Goal: Task Accomplishment & Management: Manage account settings

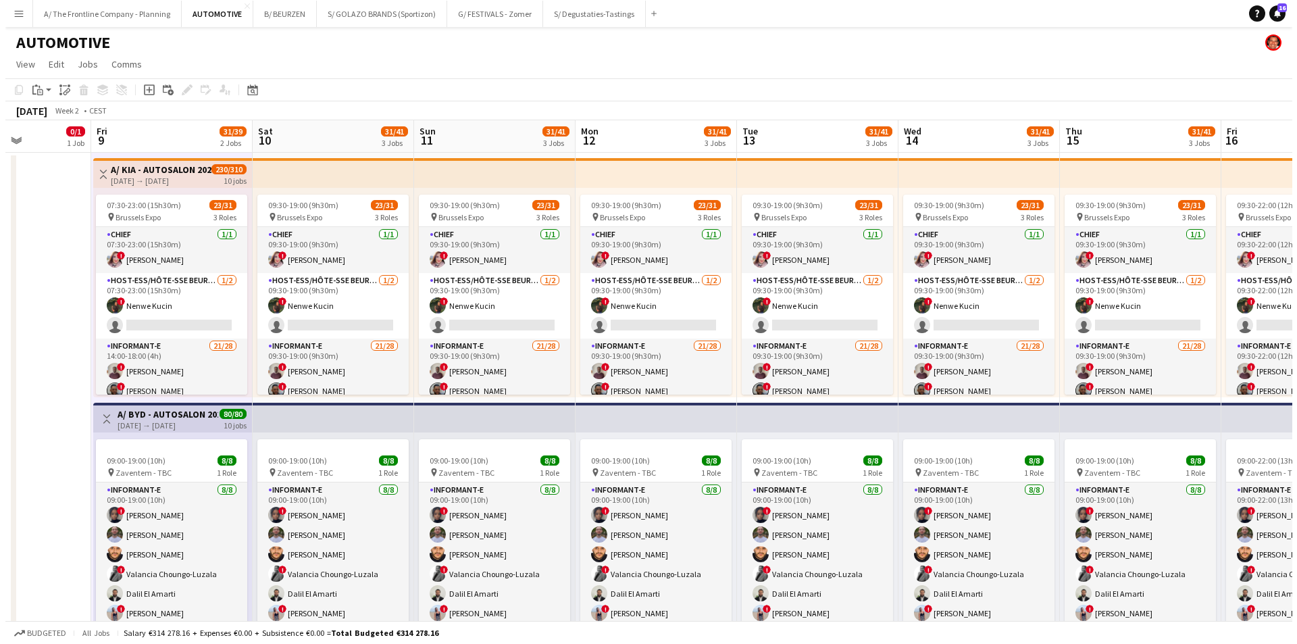
scroll to position [201, 0]
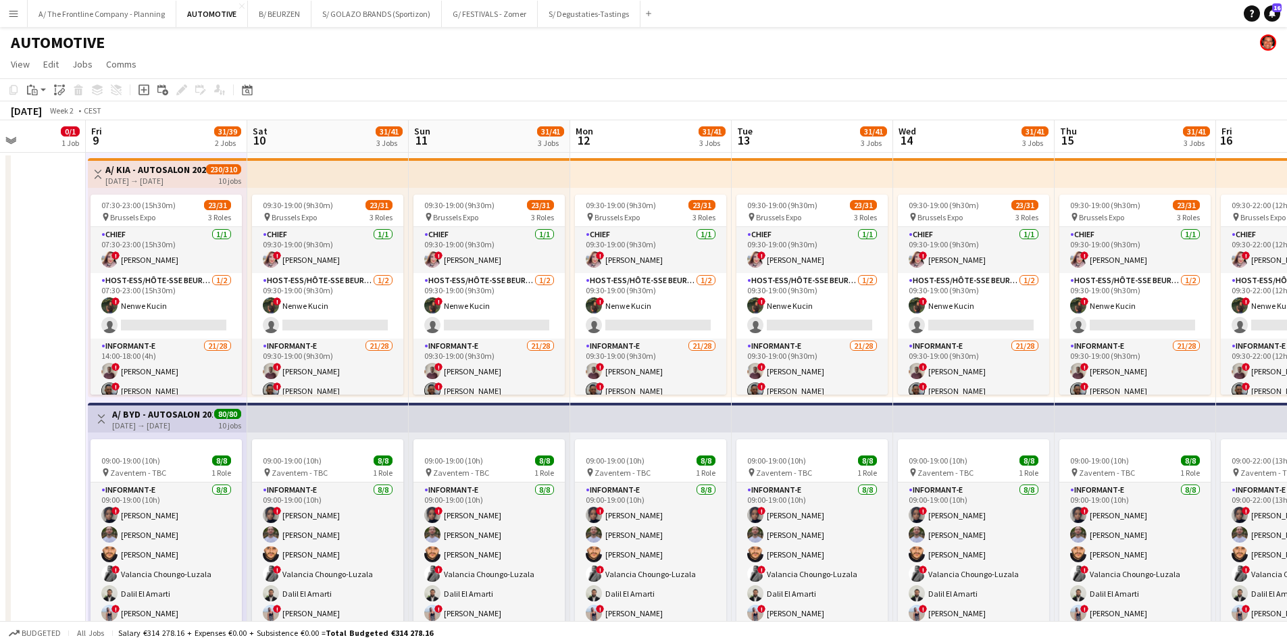
drag, startPoint x: 38, startPoint y: 230, endPoint x: 76, endPoint y: 111, distance: 125.0
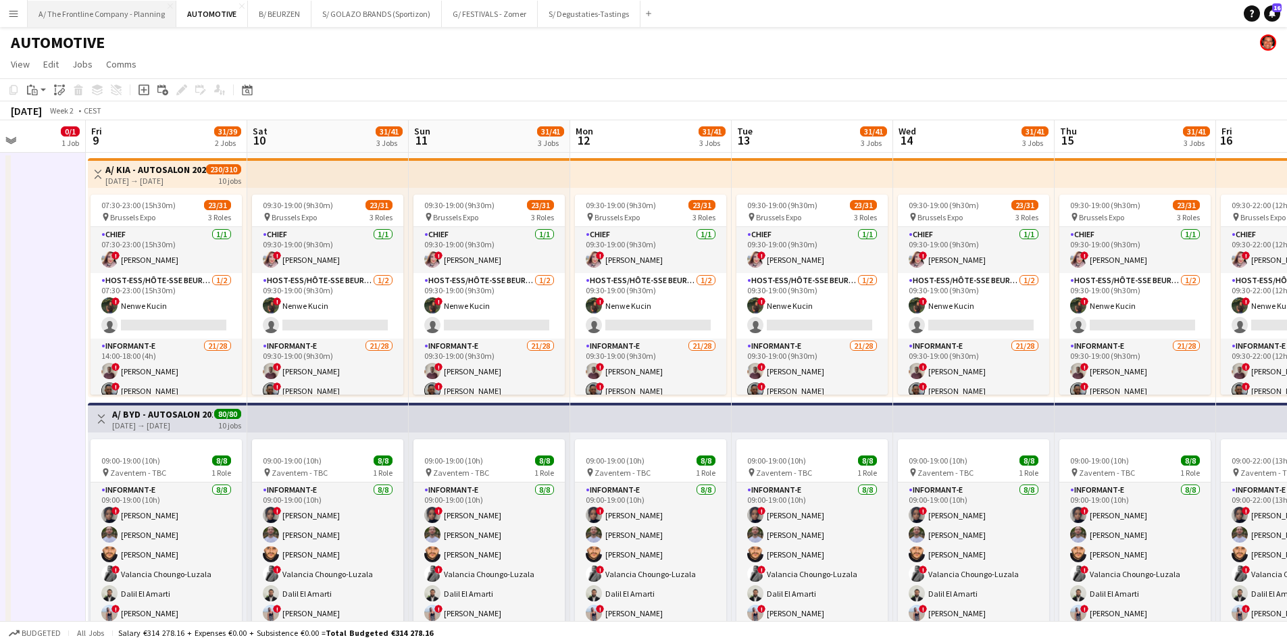
click at [104, 13] on button "A/ The Frontline Company - Planning Close" at bounding box center [102, 14] width 149 height 26
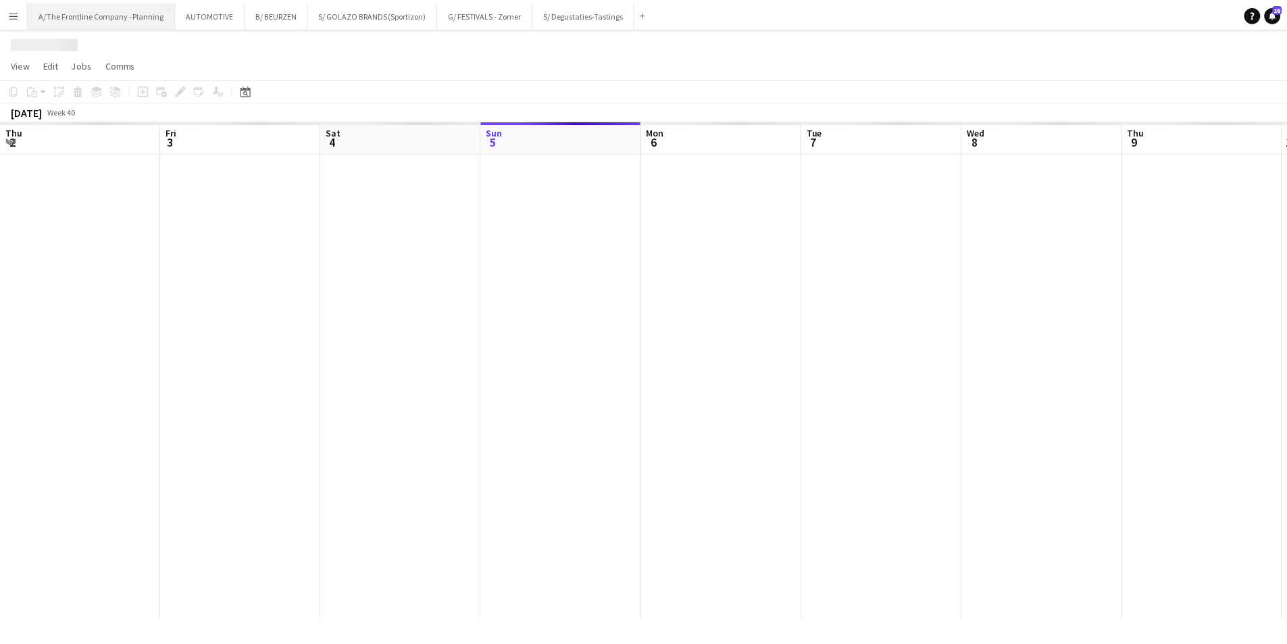
scroll to position [0, 323]
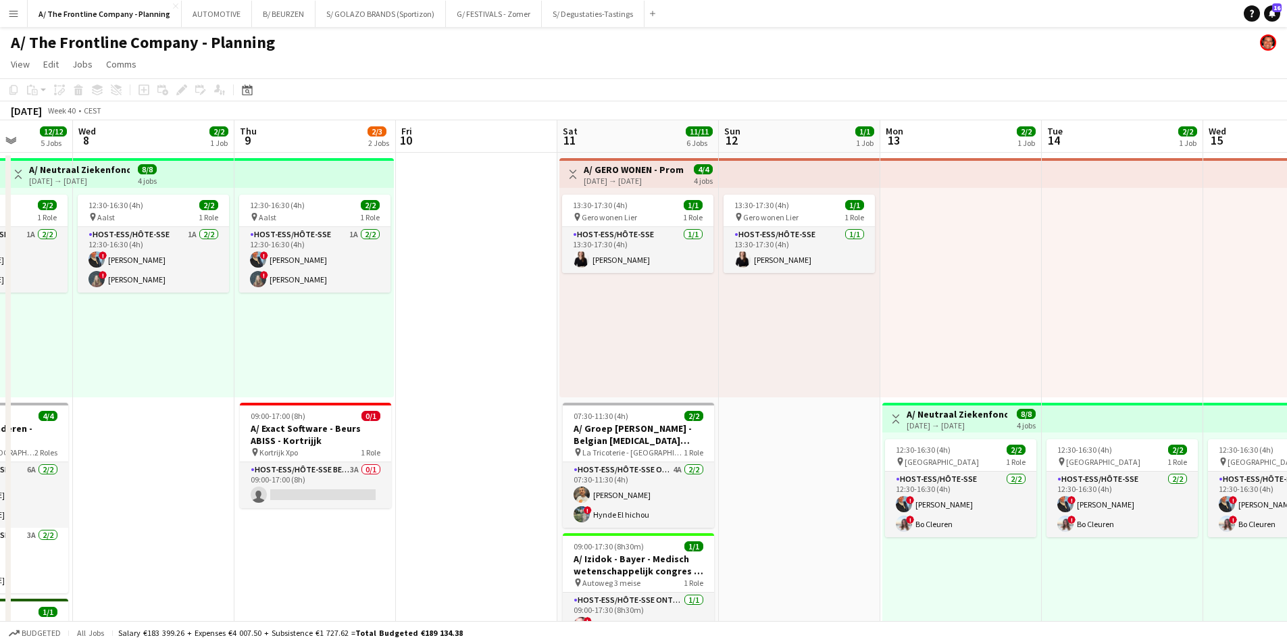
drag, startPoint x: 876, startPoint y: 343, endPoint x: 301, endPoint y: 329, distance: 575.1
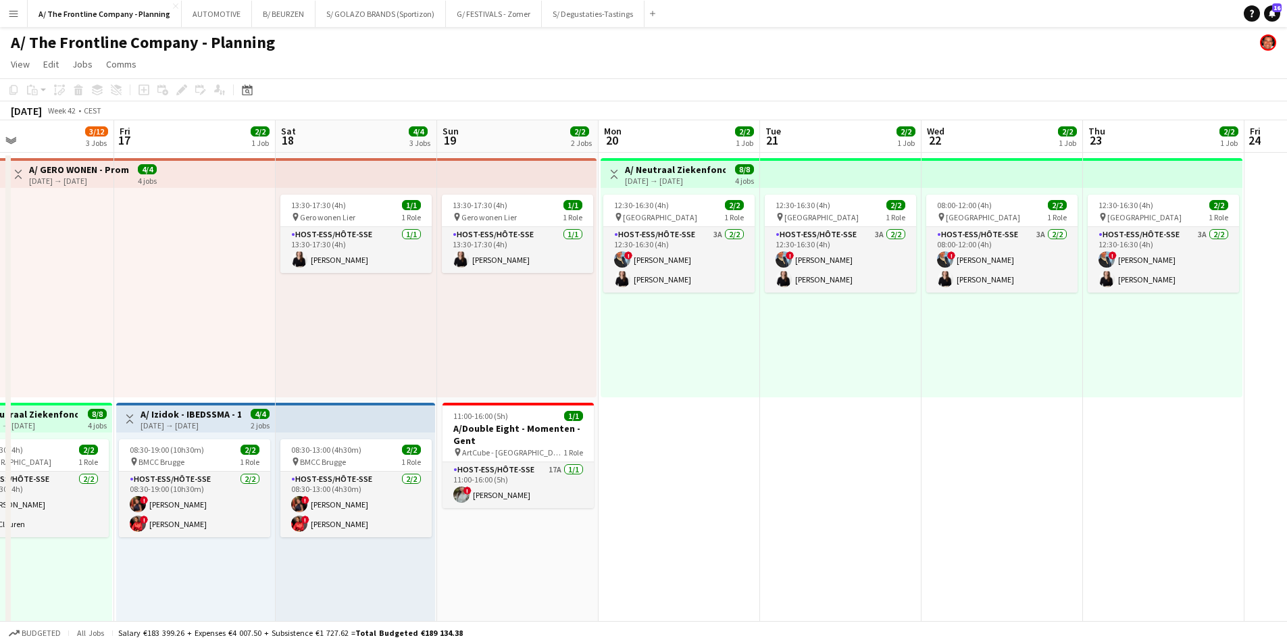
drag, startPoint x: 474, startPoint y: 320, endPoint x: 791, endPoint y: 316, distance: 316.2
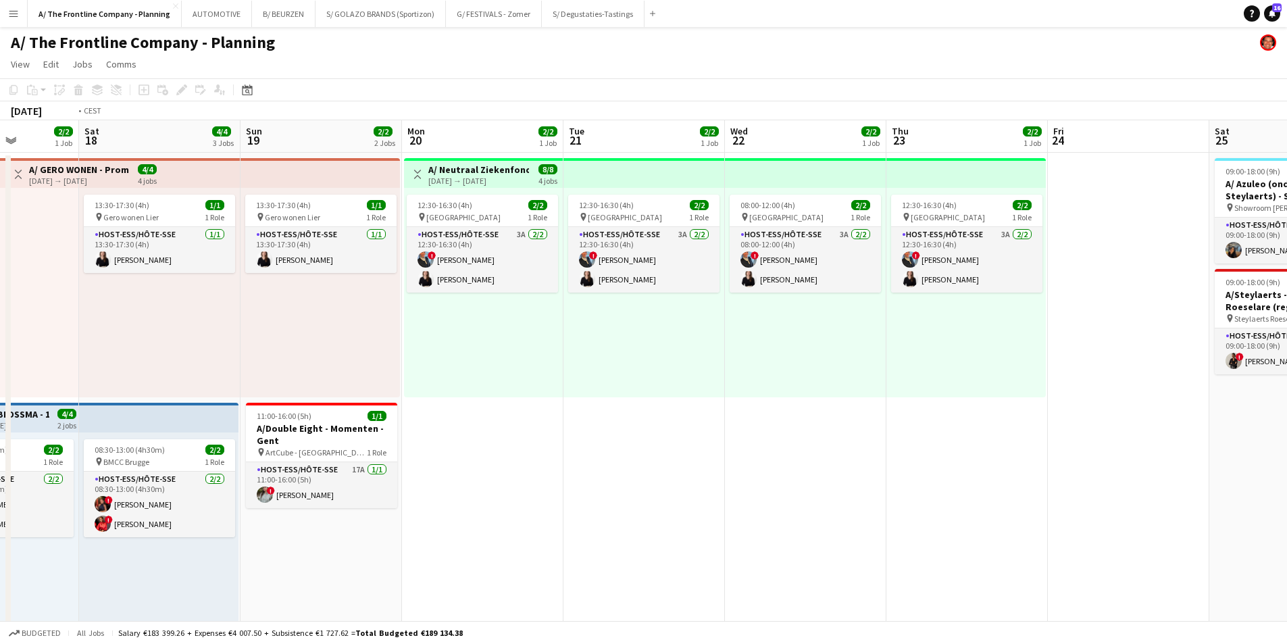
drag, startPoint x: 1026, startPoint y: 316, endPoint x: 345, endPoint y: 331, distance: 681.2
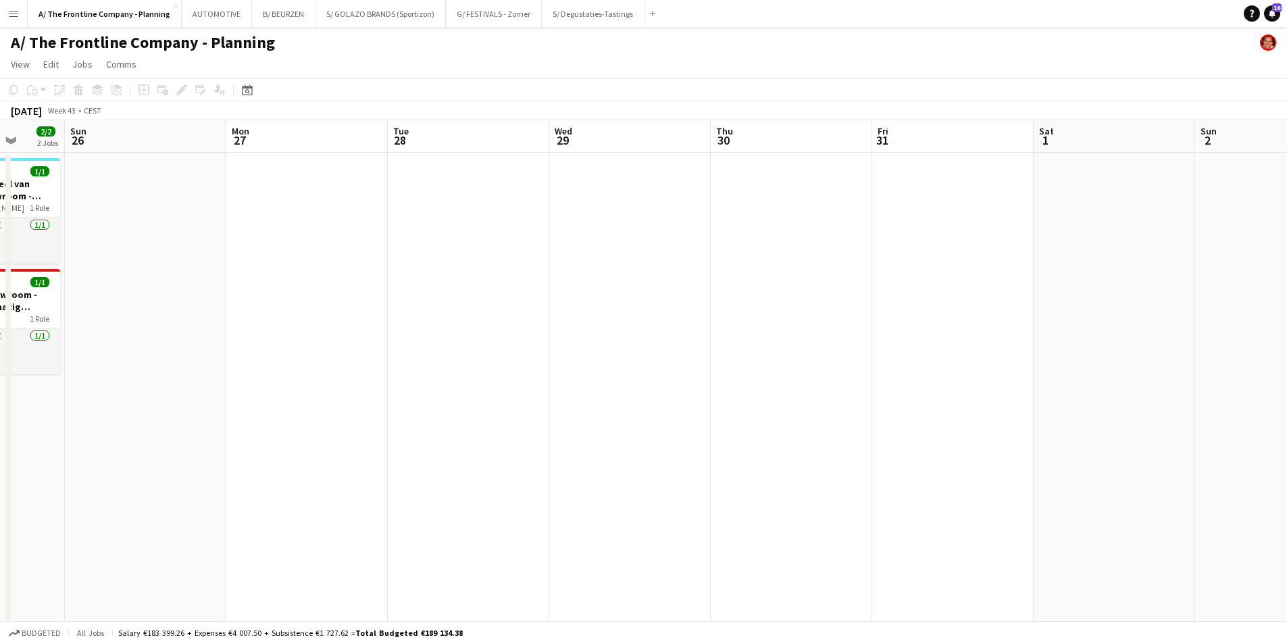
drag, startPoint x: 1001, startPoint y: 341, endPoint x: 195, endPoint y: 334, distance: 806.1
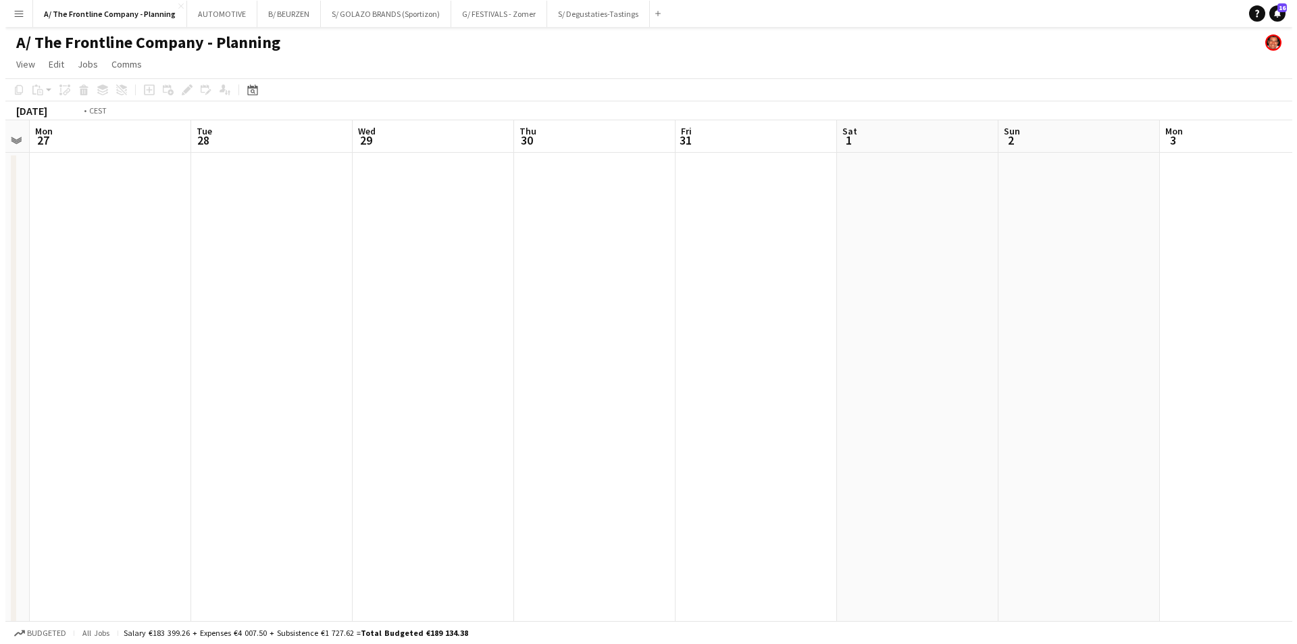
scroll to position [0, 455]
drag, startPoint x: 972, startPoint y: 337, endPoint x: 130, endPoint y: 340, distance: 842.5
click at [366, 20] on button "S/ GOLAZO BRANDS (Sportizon) Close" at bounding box center [381, 14] width 130 height 26
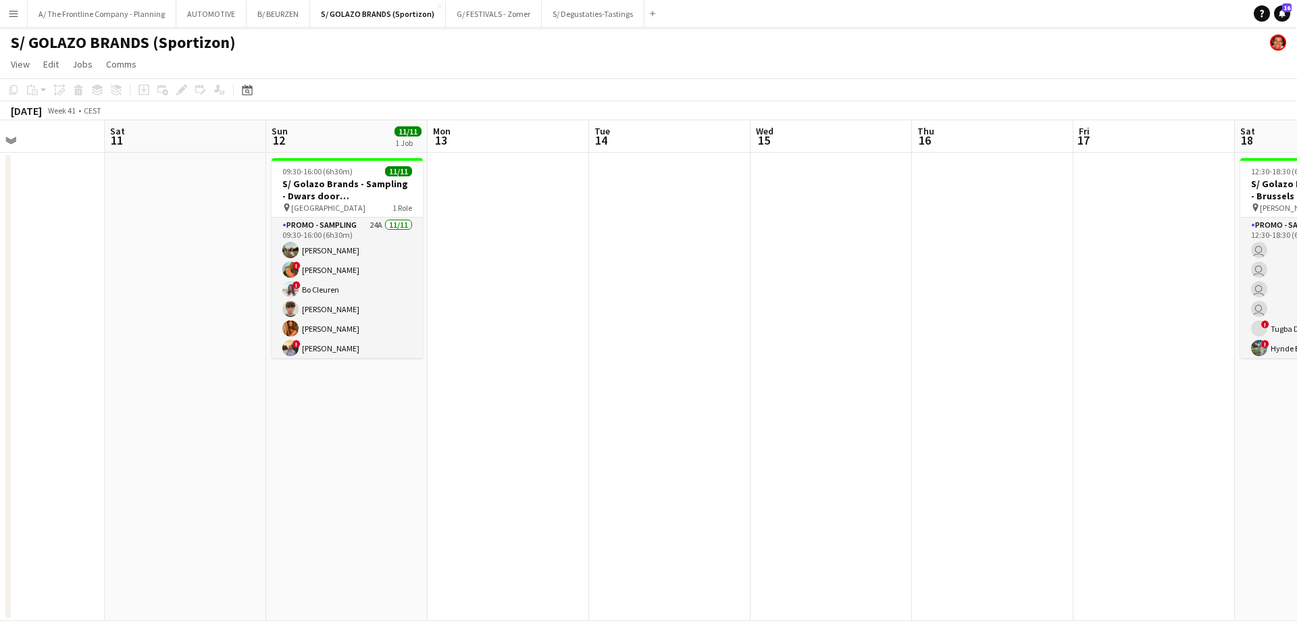
drag, startPoint x: 1042, startPoint y: 365, endPoint x: 132, endPoint y: 367, distance: 910.1
click at [132, 367] on app-calendar-viewport "Tue 7 Wed 8 Thu 9 Fri 10 Sat 11 Sun 12 11/11 1 Job Mon 13 Tue 14 Wed 15 Thu 16 …" at bounding box center [648, 370] width 1297 height 501
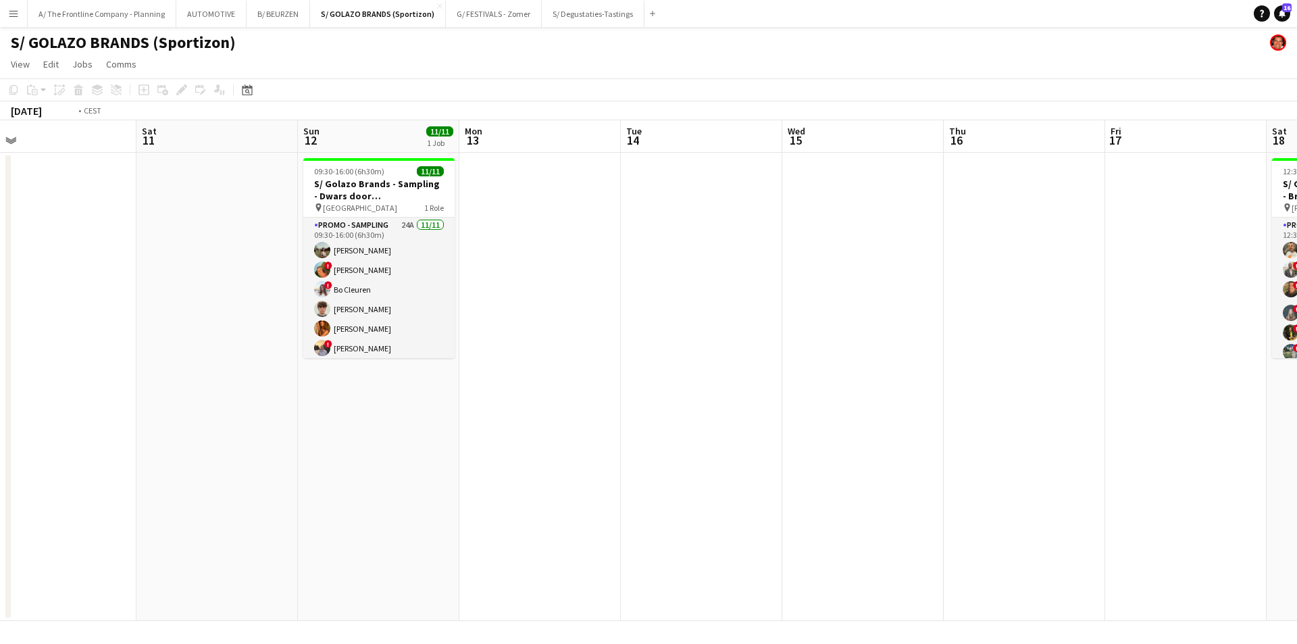
drag, startPoint x: 903, startPoint y: 389, endPoint x: -59, endPoint y: 394, distance: 962.1
click at [0, 394] on html "Menu Boards Boards Boards All jobs Status Workforce Workforce My Workforce Recr…" at bounding box center [648, 322] width 1297 height 644
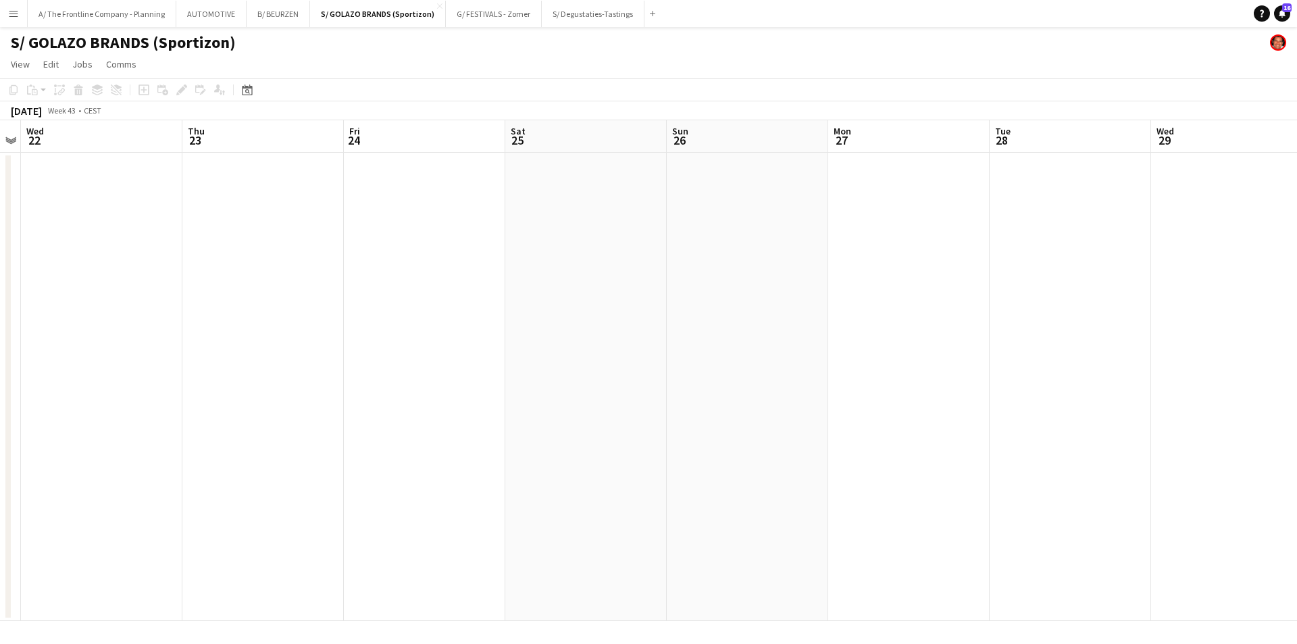
drag, startPoint x: 1089, startPoint y: 416, endPoint x: 402, endPoint y: 423, distance: 687.2
click at [172, 424] on app-calendar-viewport "Sun 19 Mon 20 Tue 21 Wed 22 Thu 23 Fri 24 Sat 25 Sun 26 Mon 27 Tue 28 Wed 29 Th…" at bounding box center [648, 370] width 1297 height 501
drag, startPoint x: 907, startPoint y: 405, endPoint x: 333, endPoint y: 402, distance: 573.6
click at [165, 405] on app-calendar-viewport "Wed 22 Thu 23 Fri 24 Sat 25 Sun 26 Mon 27 Tue 28 Wed 29 Thu 30 Fri 31 Sat 1 Sun…" at bounding box center [648, 370] width 1297 height 501
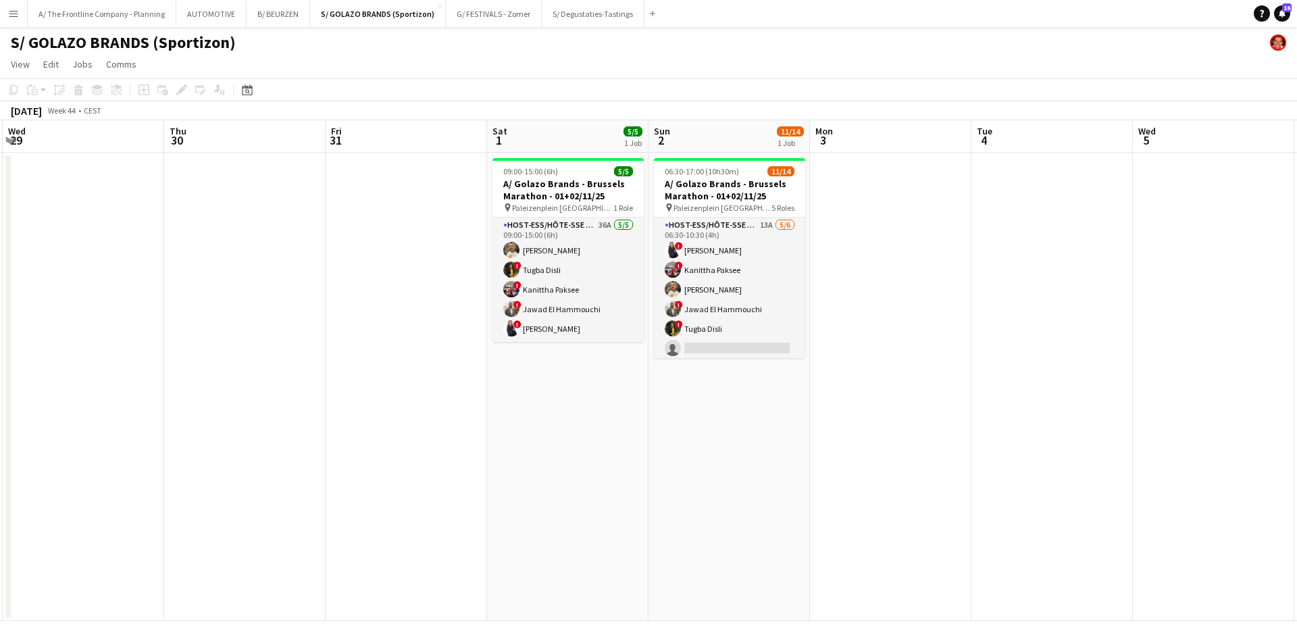
scroll to position [0, 487]
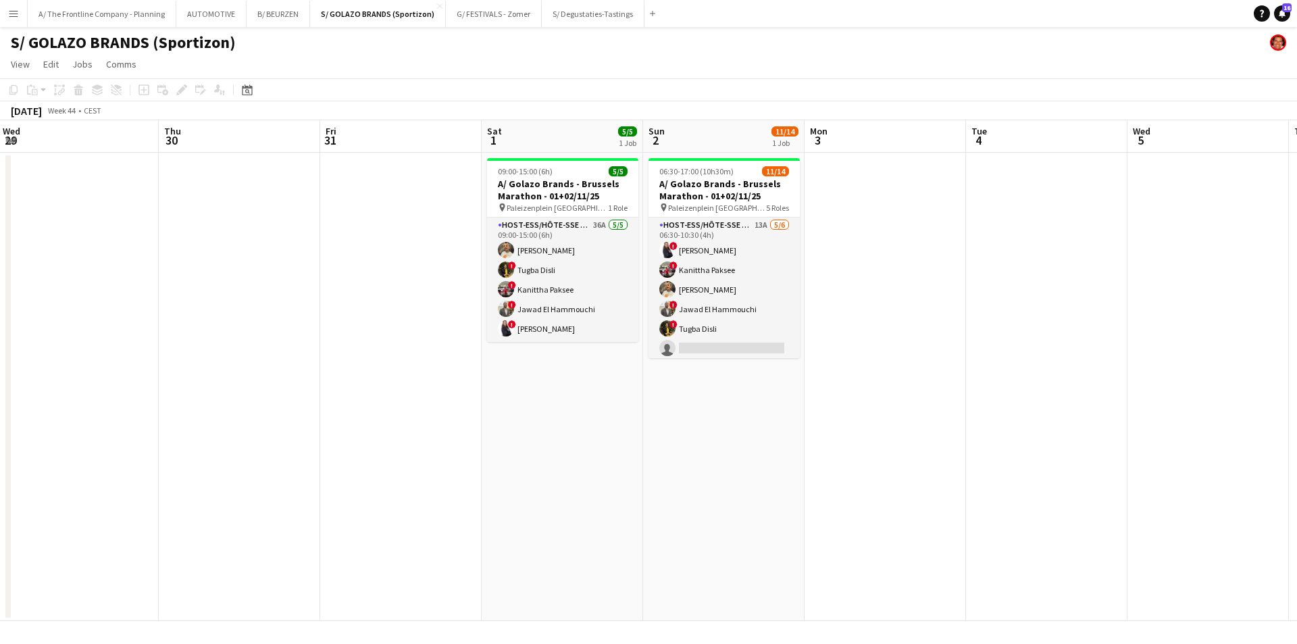
drag, startPoint x: 890, startPoint y: 483, endPoint x: 454, endPoint y: 430, distance: 439.6
click at [457, 438] on app-calendar-viewport "Sun 26 Mon 27 Tue 28 Wed 29 Thu 30 Fri 31 Sat 1 5/5 1 Job Sun 2 11/14 1 Job Mon…" at bounding box center [648, 370] width 1297 height 501
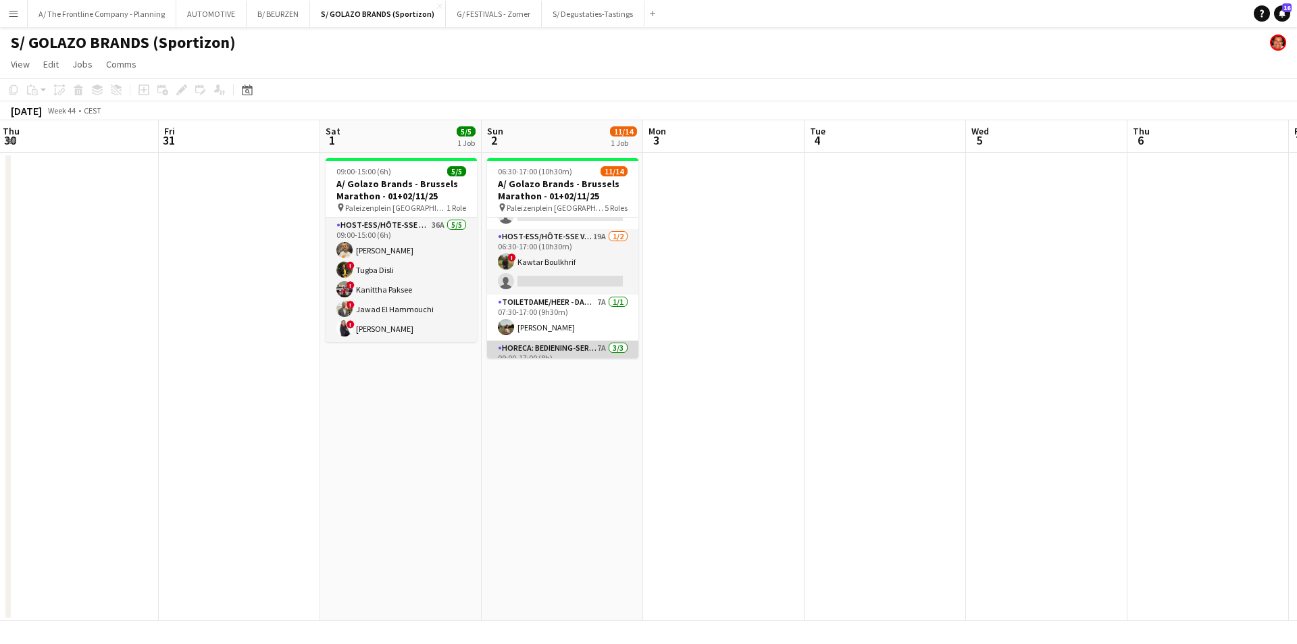
scroll to position [130, 0]
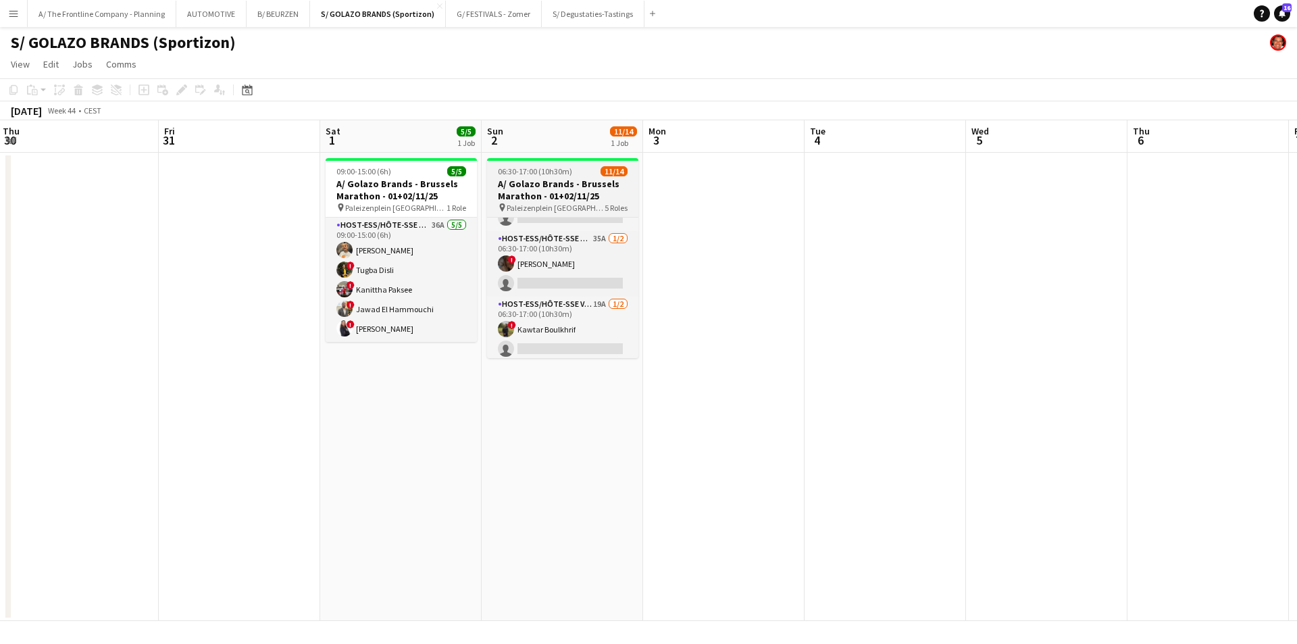
click at [520, 184] on h3 "A/ Golazo Brands - Brussels Marathon - 01+02/11/25" at bounding box center [562, 190] width 151 height 24
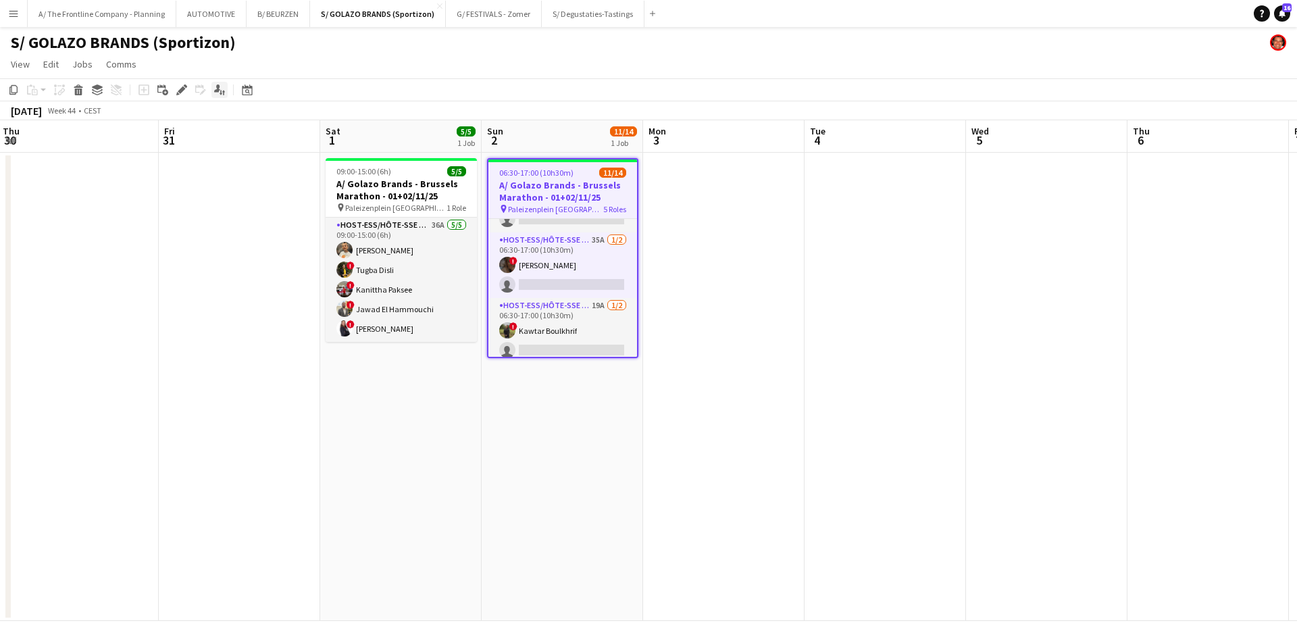
click at [222, 86] on icon "Applicants" at bounding box center [219, 89] width 11 height 11
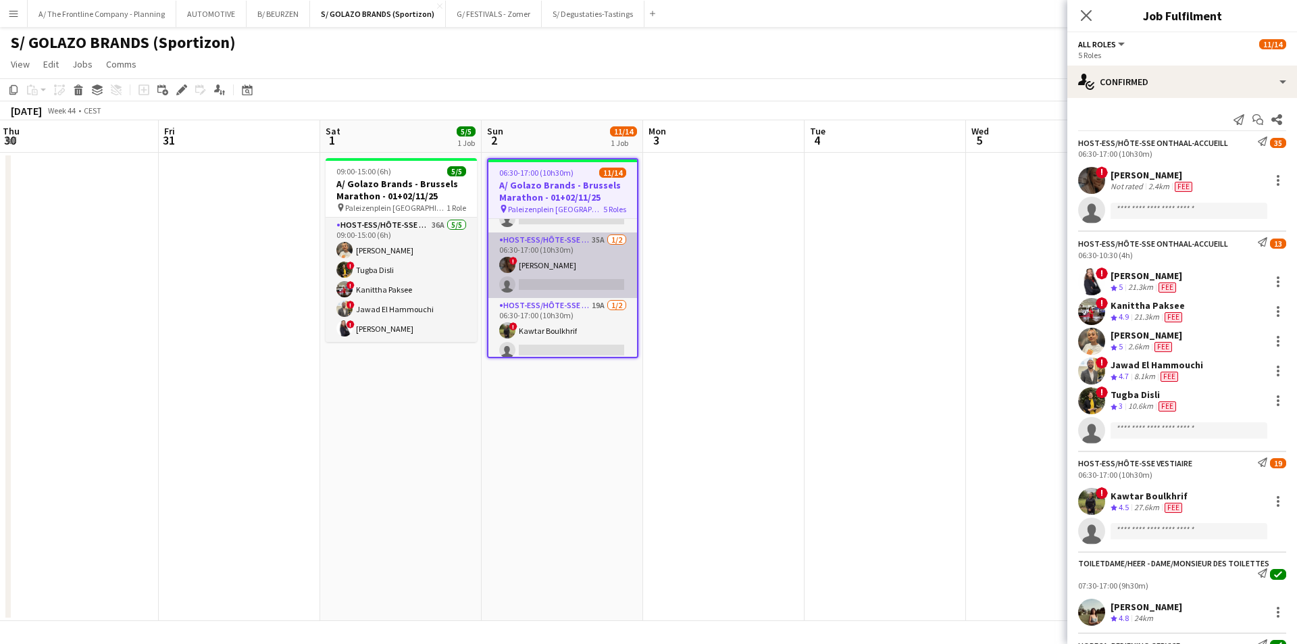
click at [575, 273] on app-card-role "Host-ess/Hôte-sse Onthaal-Accueill 35A [DATE] 06:30-17:00 (10h30m) ! [PERSON_NA…" at bounding box center [562, 265] width 149 height 66
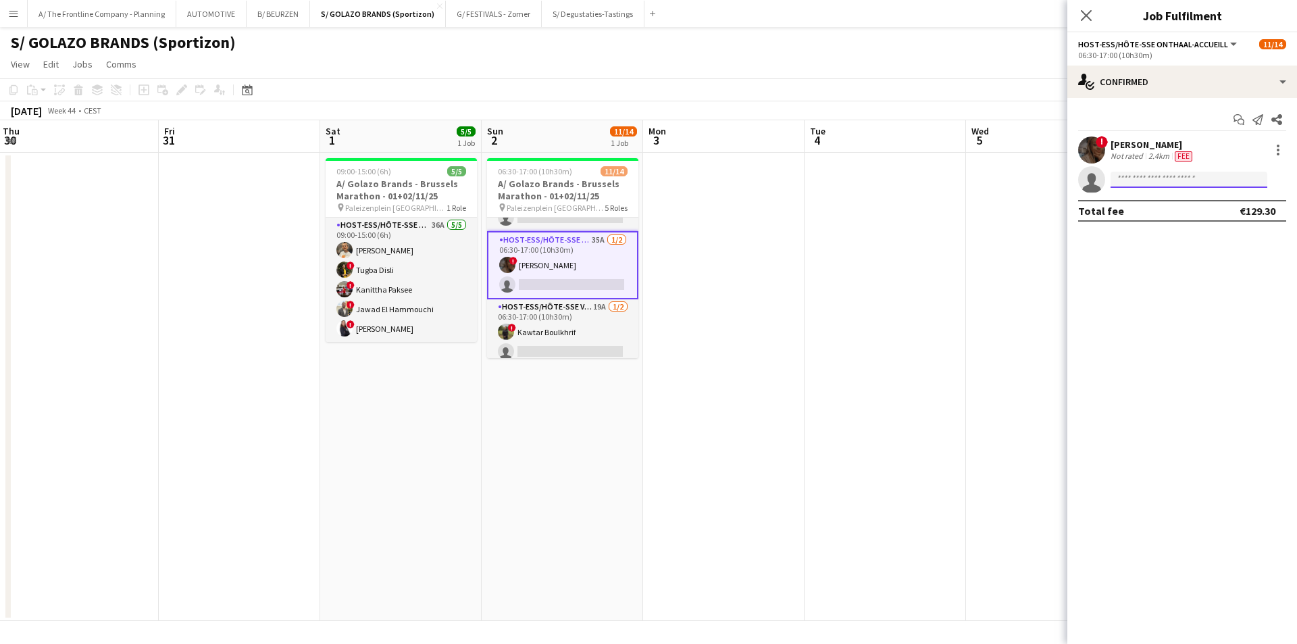
click at [1167, 186] on input at bounding box center [1189, 180] width 157 height 16
type input "*********"
click at [1157, 207] on span "[EMAIL_ADDRESS][DOMAIN_NAME]" at bounding box center [1189, 210] width 135 height 11
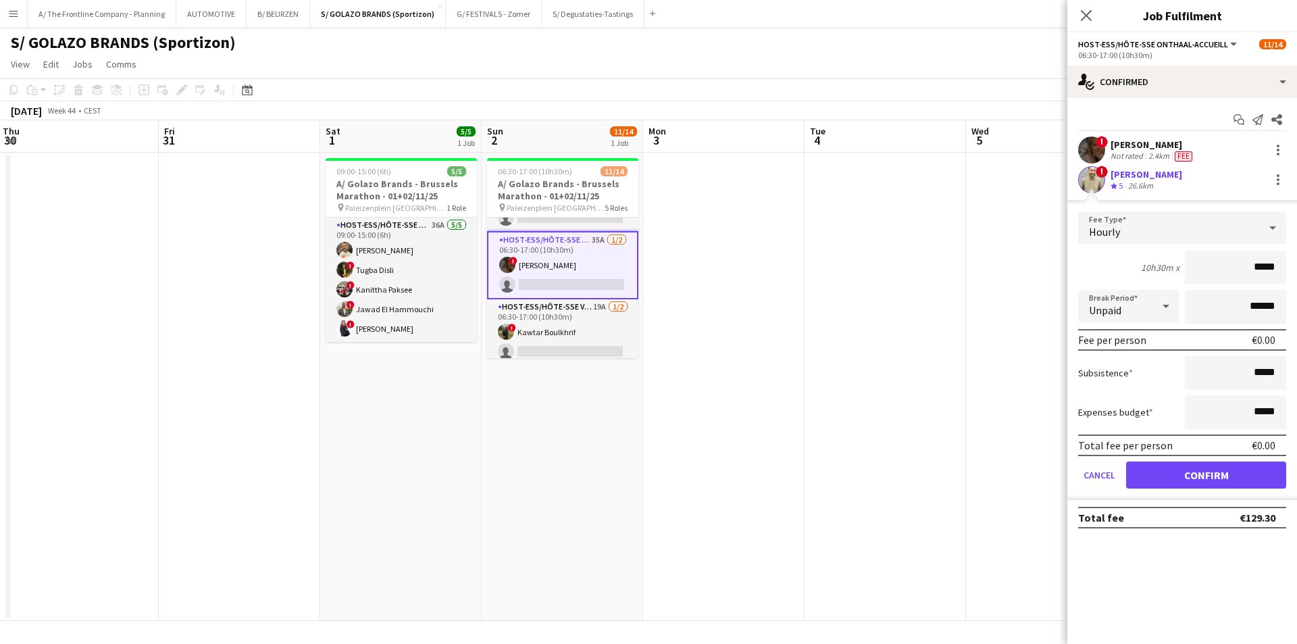
click at [1140, 180] on div "26.6km" at bounding box center [1141, 185] width 30 height 11
drag, startPoint x: 1227, startPoint y: 469, endPoint x: 1221, endPoint y: 420, distance: 49.7
click at [1227, 466] on button "Confirm" at bounding box center [1206, 474] width 160 height 27
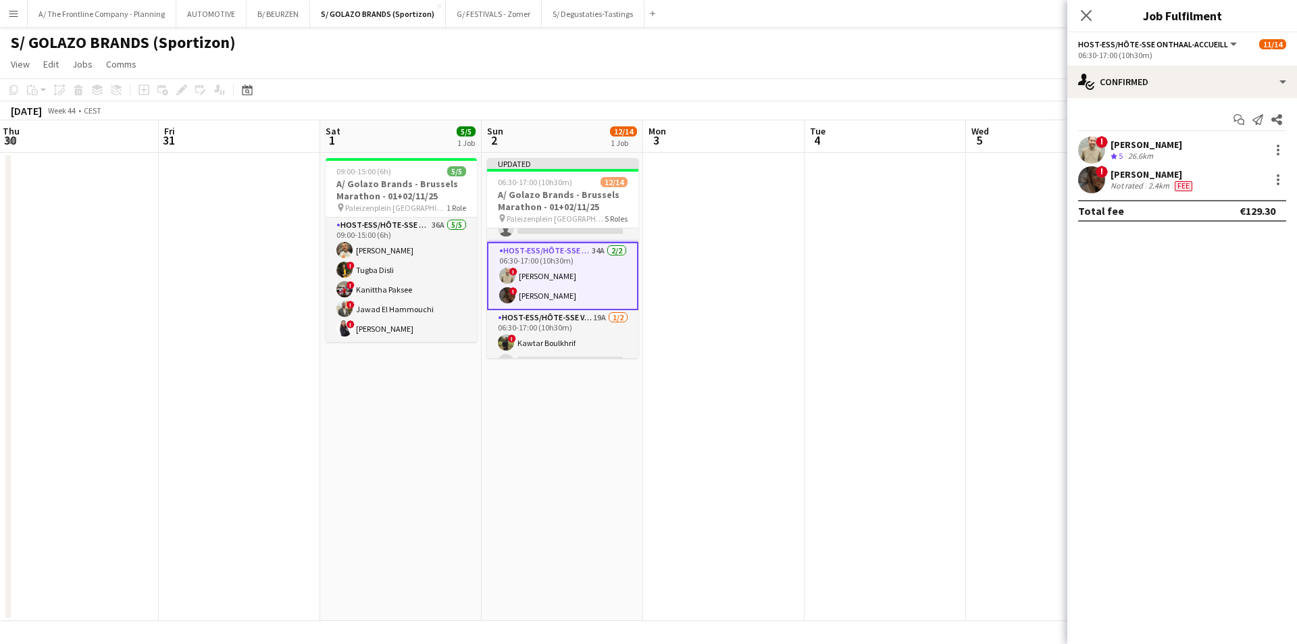
click at [1139, 153] on div "26.6km" at bounding box center [1141, 156] width 30 height 11
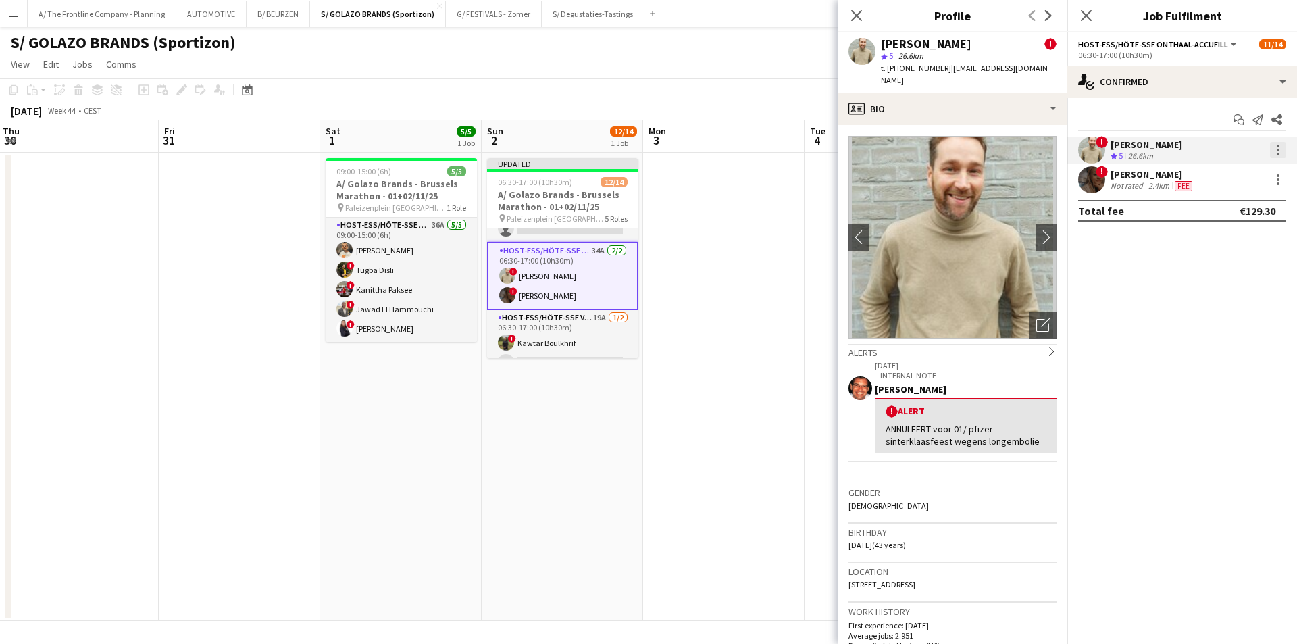
click at [1280, 149] on div at bounding box center [1278, 150] width 16 height 16
click at [1255, 182] on button "Edit fee" at bounding box center [1233, 175] width 105 height 32
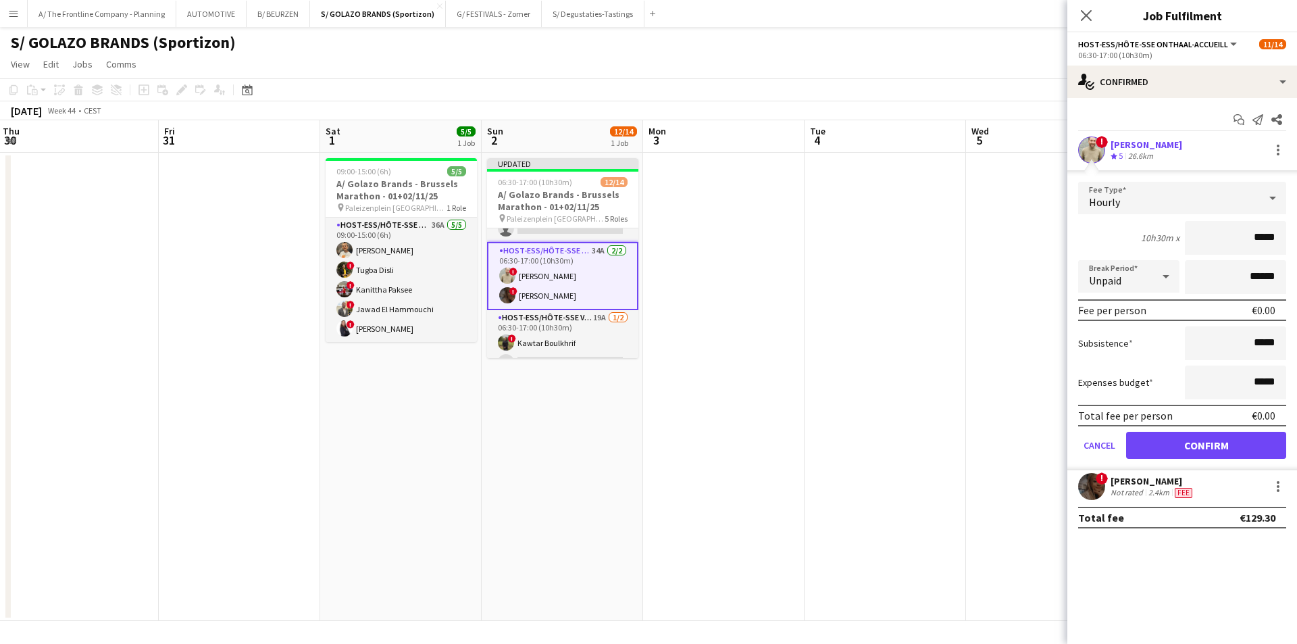
drag, startPoint x: 1234, startPoint y: 238, endPoint x: 1297, endPoint y: 247, distance: 63.5
click at [1286, 247] on form "Fee Type Hourly 10h30m x ***** Break Period Unpaid ****** Fee per person €0.00 …" at bounding box center [1183, 326] width 230 height 288
type input "******"
type input "*******"
click button "Confirm" at bounding box center [1206, 445] width 160 height 27
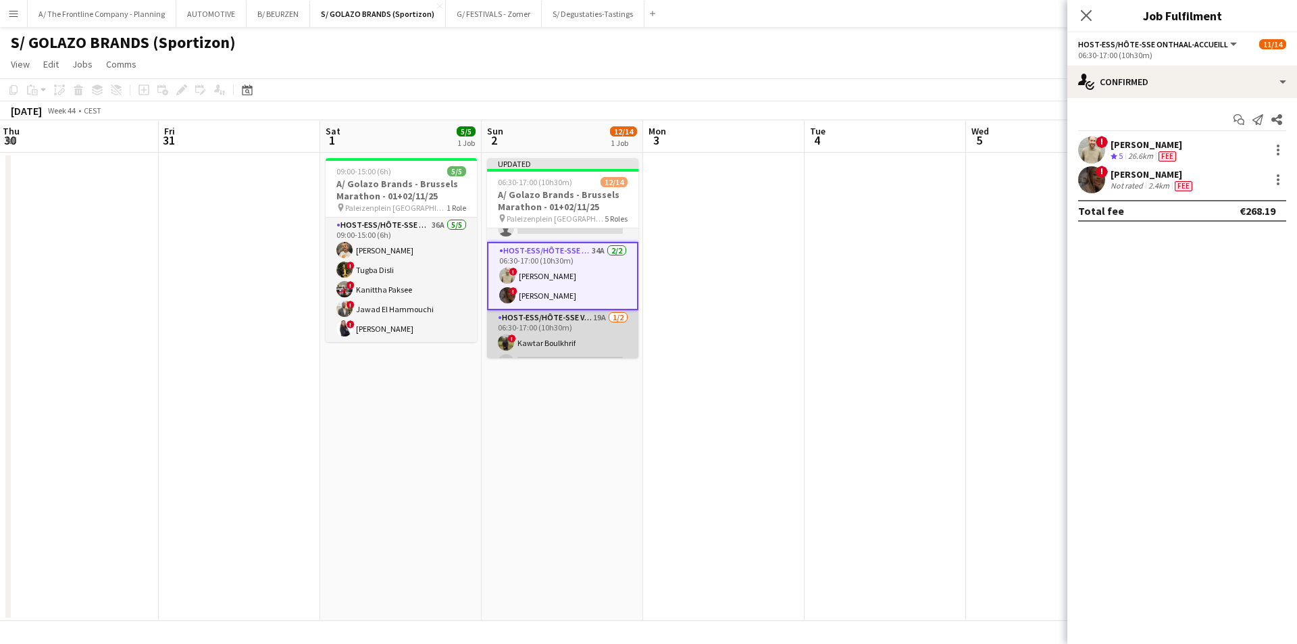
click at [546, 338] on app-card-role "Host-ess/Hôte-sse Vestiaire 19A [DATE] 06:30-17:00 (10h30m) ! Kawtar Boulkhrif …" at bounding box center [562, 343] width 151 height 66
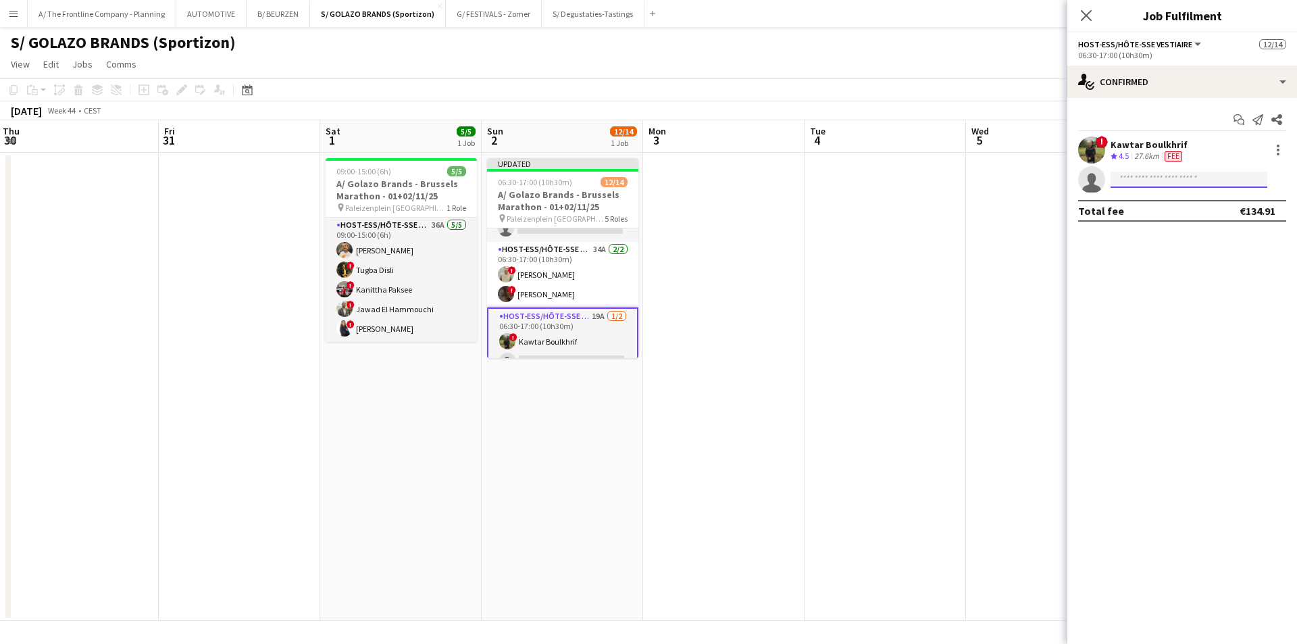
click at [1114, 184] on input at bounding box center [1189, 180] width 157 height 16
type input "**********"
click at [1166, 204] on span "[PERSON_NAME]" at bounding box center [1161, 198] width 78 height 11
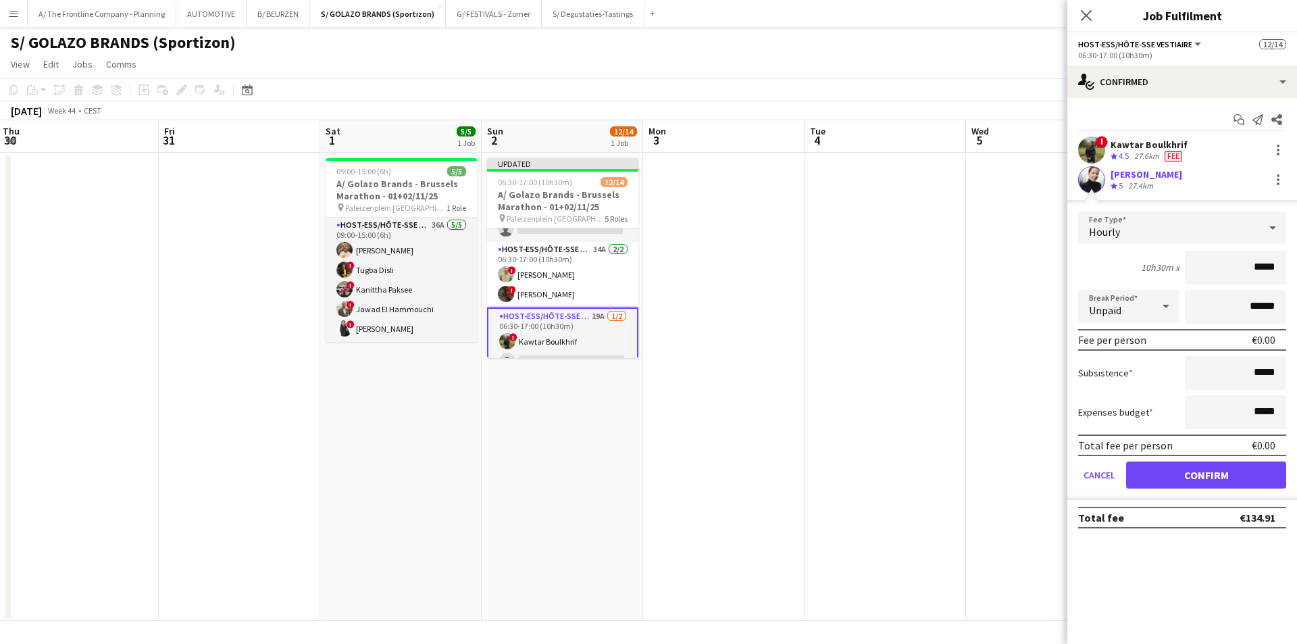
drag, startPoint x: 1220, startPoint y: 264, endPoint x: 1297, endPoint y: 265, distance: 77.0
click at [1286, 265] on form "Fee Type Hourly 10h30m x ***** Break Period Unpaid ****** Fee per person €0.00 …" at bounding box center [1183, 355] width 230 height 288
type input "******"
type input "*******"
click button "Confirm" at bounding box center [1206, 474] width 160 height 27
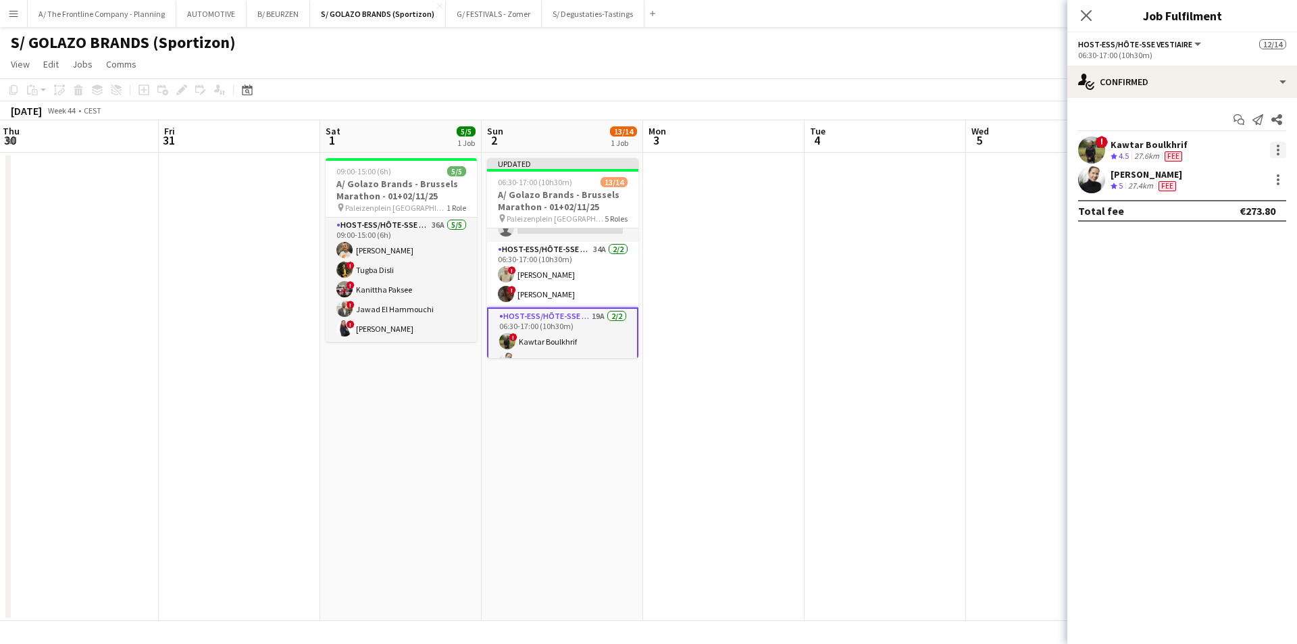
click at [1277, 150] on div at bounding box center [1278, 150] width 3 height 3
click at [1257, 176] on span "Edit fee" at bounding box center [1234, 175] width 84 height 12
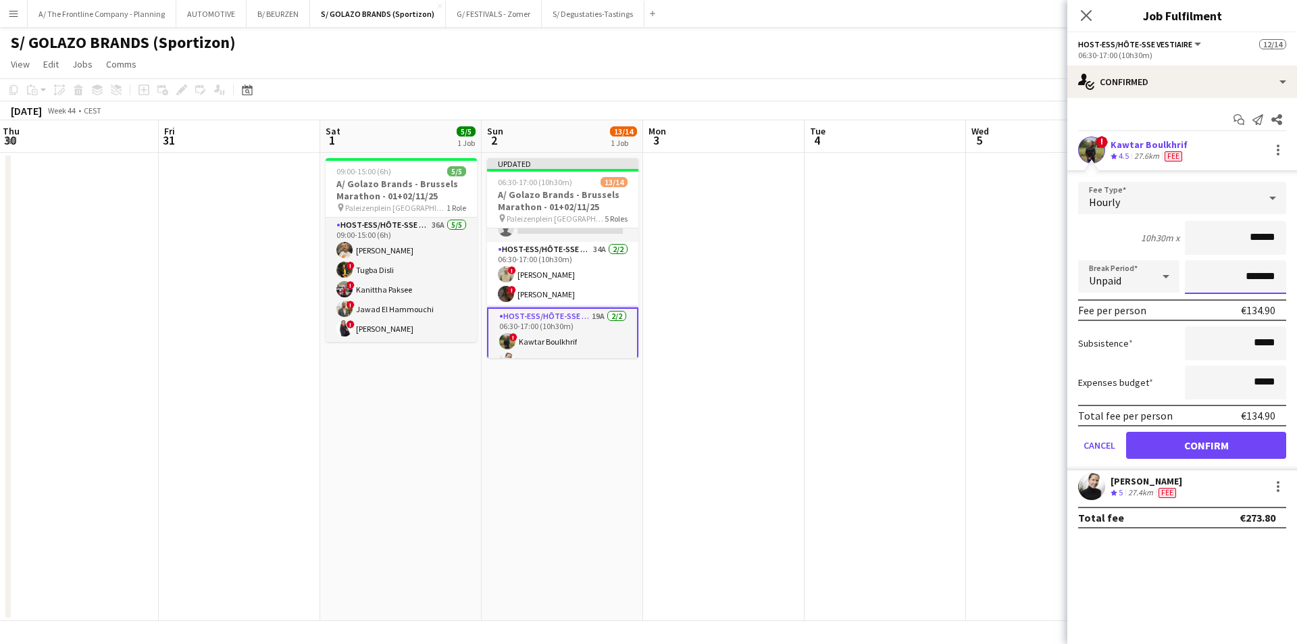
drag, startPoint x: 1222, startPoint y: 286, endPoint x: 1297, endPoint y: 270, distance: 76.7
click at [1286, 270] on form "Fee Type Hourly 10h30m x ****** Break Period Unpaid ******* Fee per person €134…" at bounding box center [1183, 326] width 230 height 288
type input "*******"
click button "Confirm" at bounding box center [1206, 445] width 160 height 27
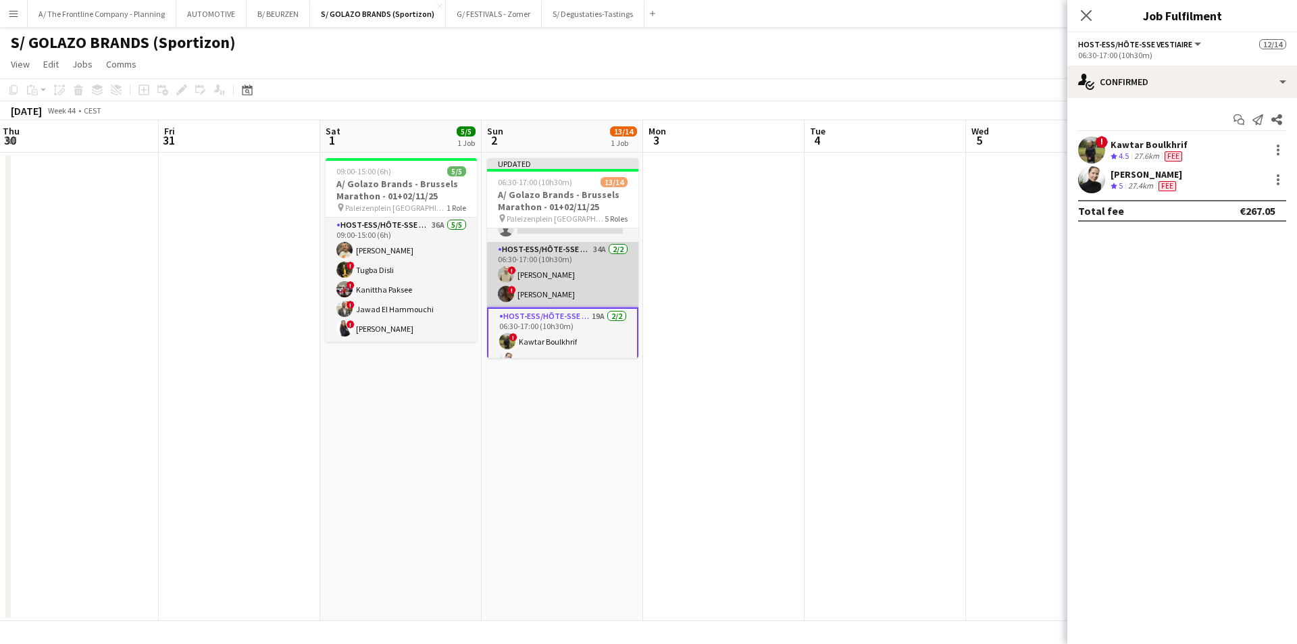
click at [574, 274] on app-card-role "Host-ess/Hôte-sse Onthaal-Accueill 34A [DATE] 06:30-17:00 (10h30m) ! [PERSON_NA…" at bounding box center [562, 275] width 151 height 66
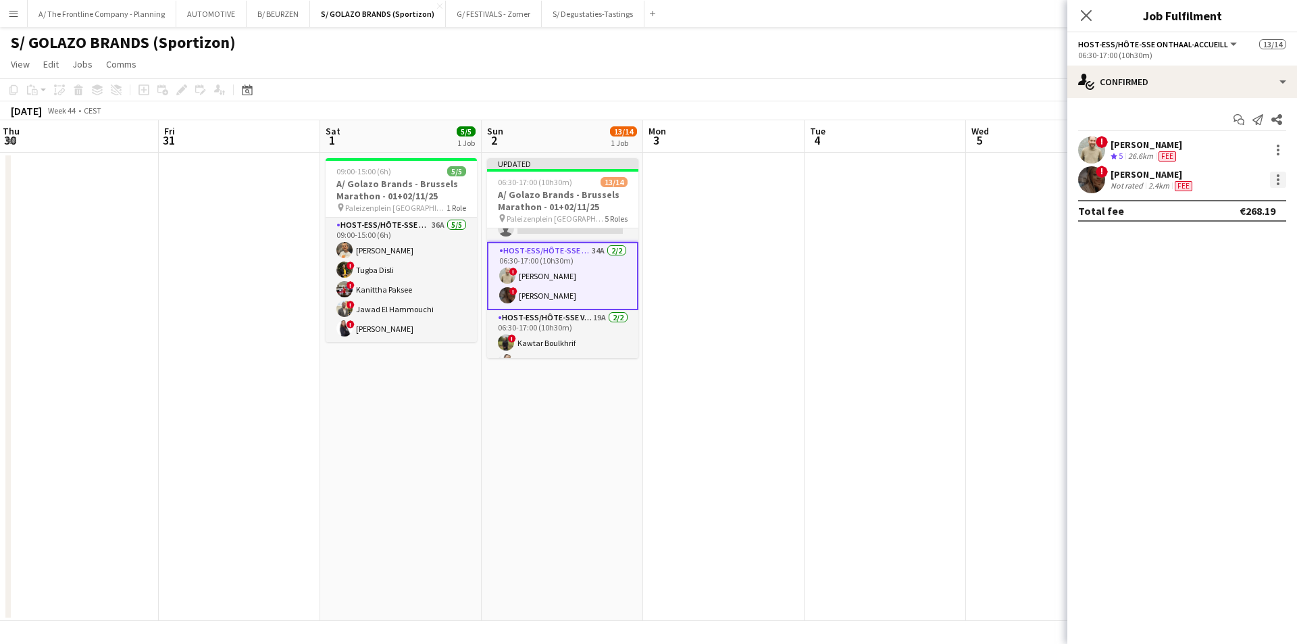
click at [1277, 183] on div at bounding box center [1278, 183] width 3 height 3
click at [1247, 201] on span "Edit fee" at bounding box center [1234, 205] width 84 height 12
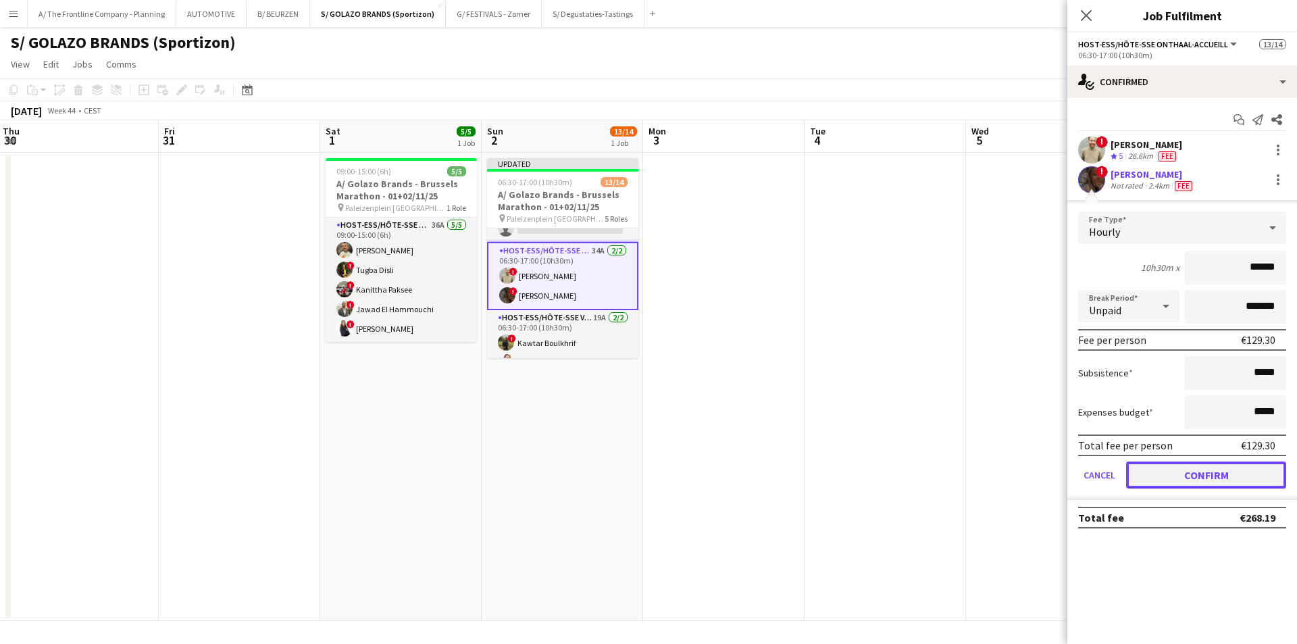
click at [1201, 479] on button "Confirm" at bounding box center [1206, 474] width 160 height 27
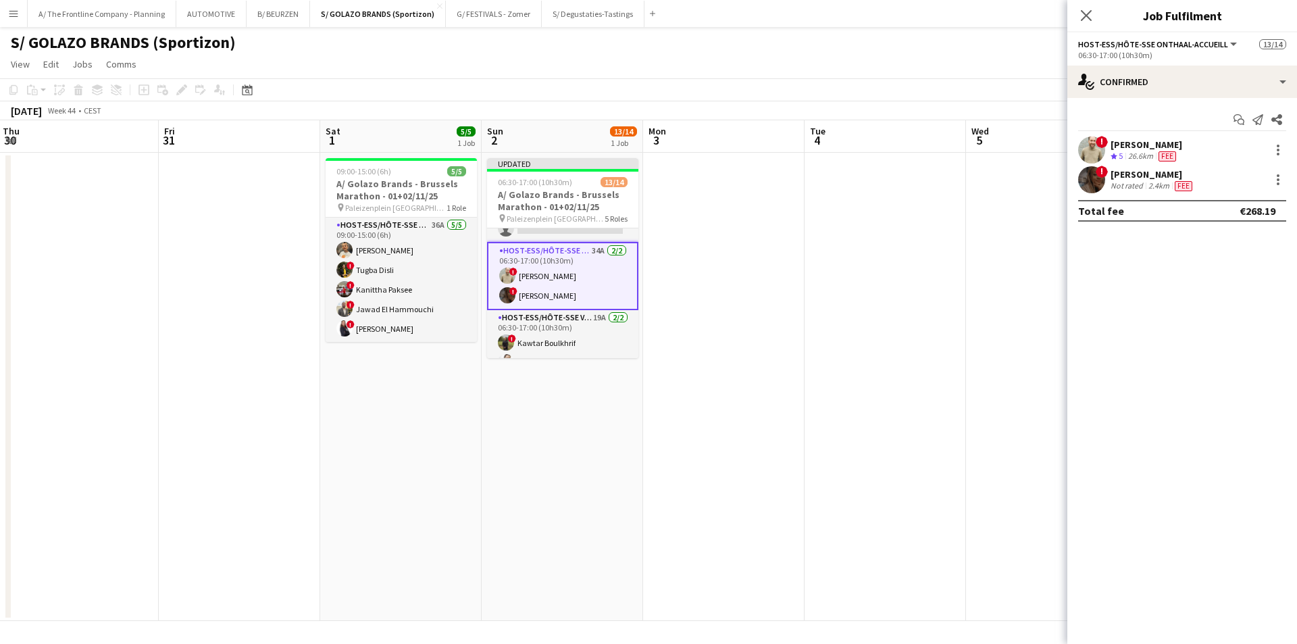
click at [900, 336] on app-date-cell at bounding box center [885, 387] width 161 height 468
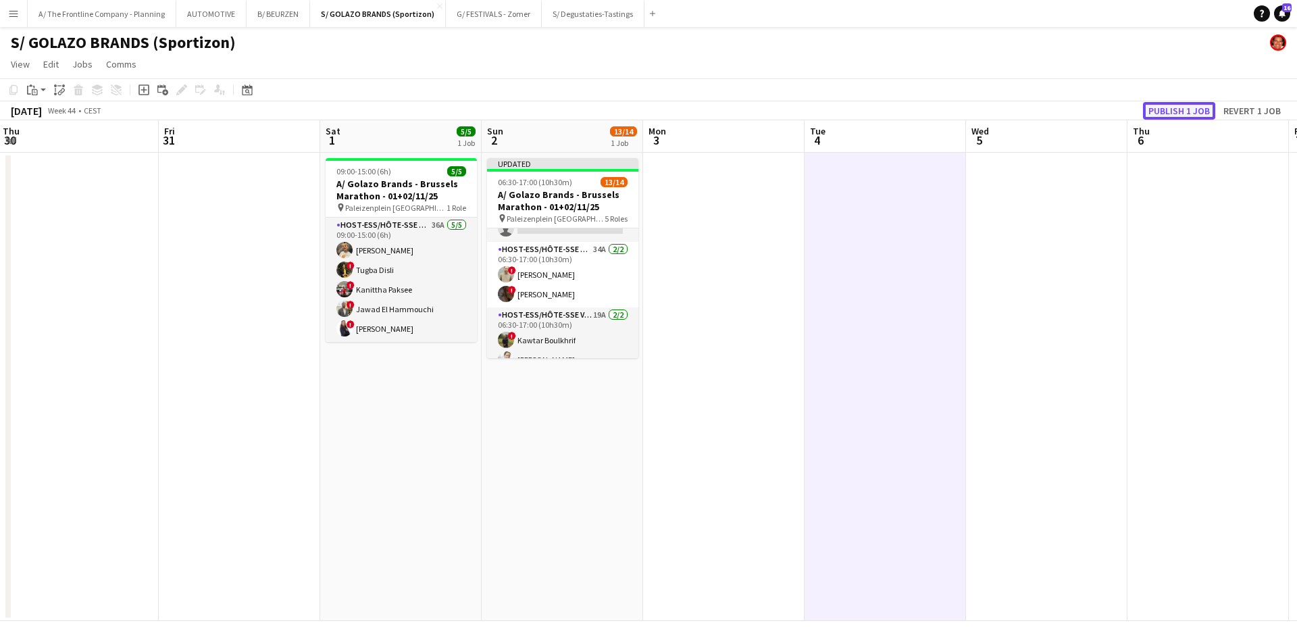
click at [1154, 116] on button "Publish 1 job" at bounding box center [1179, 111] width 72 height 18
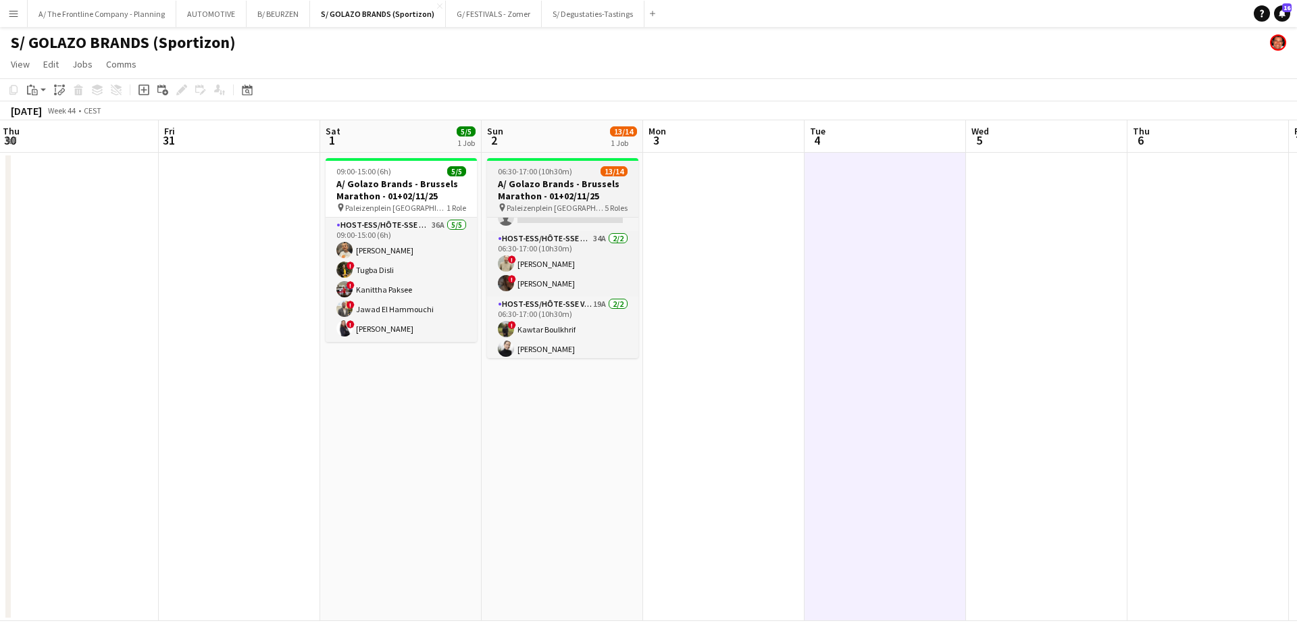
click at [543, 192] on h3 "A/ Golazo Brands - Brussels Marathon - 01+02/11/25" at bounding box center [562, 190] width 151 height 24
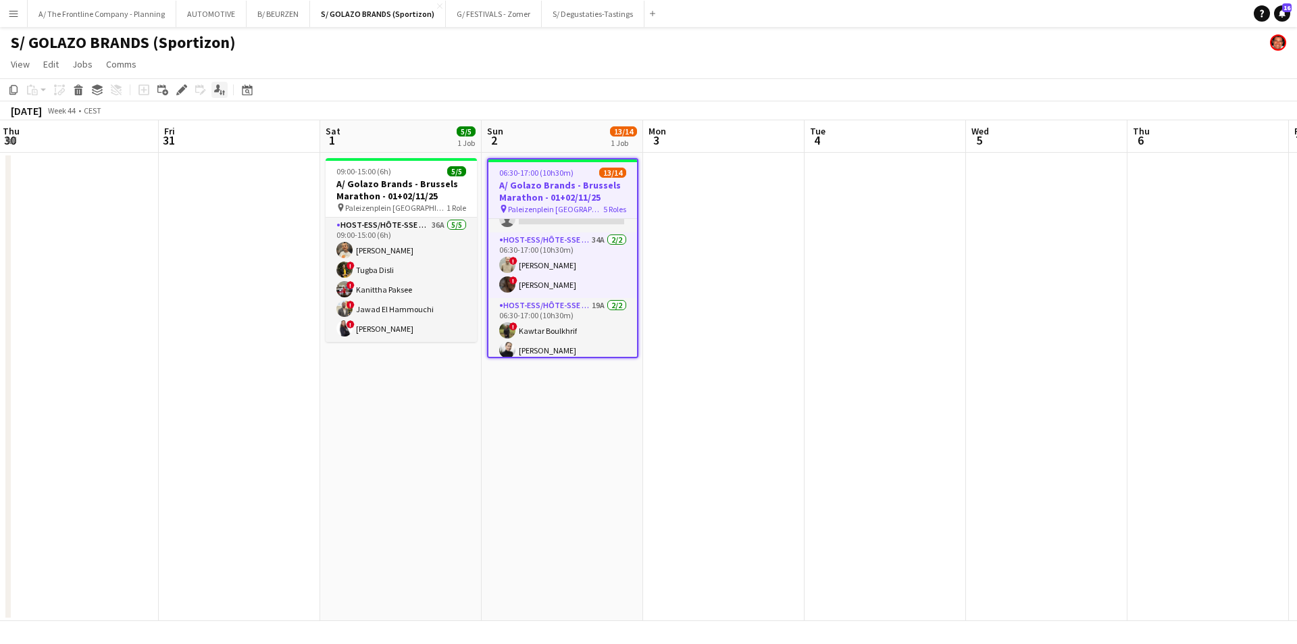
click at [220, 89] on icon "Applicants" at bounding box center [219, 89] width 11 height 11
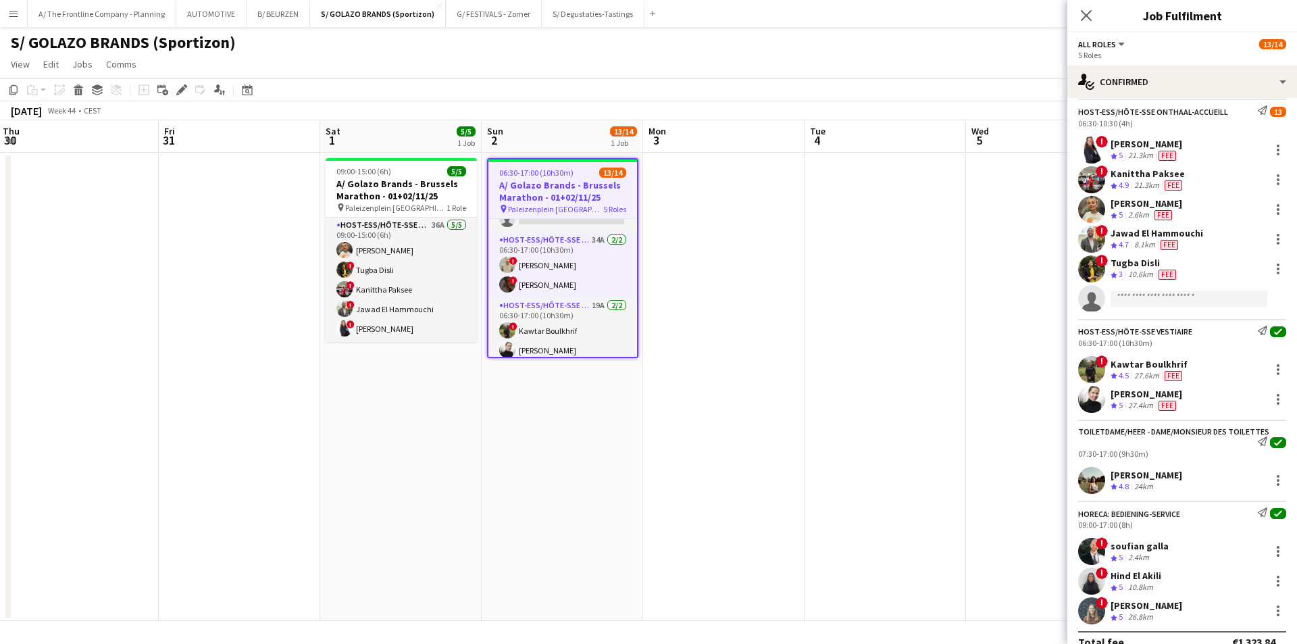
scroll to position [151, 0]
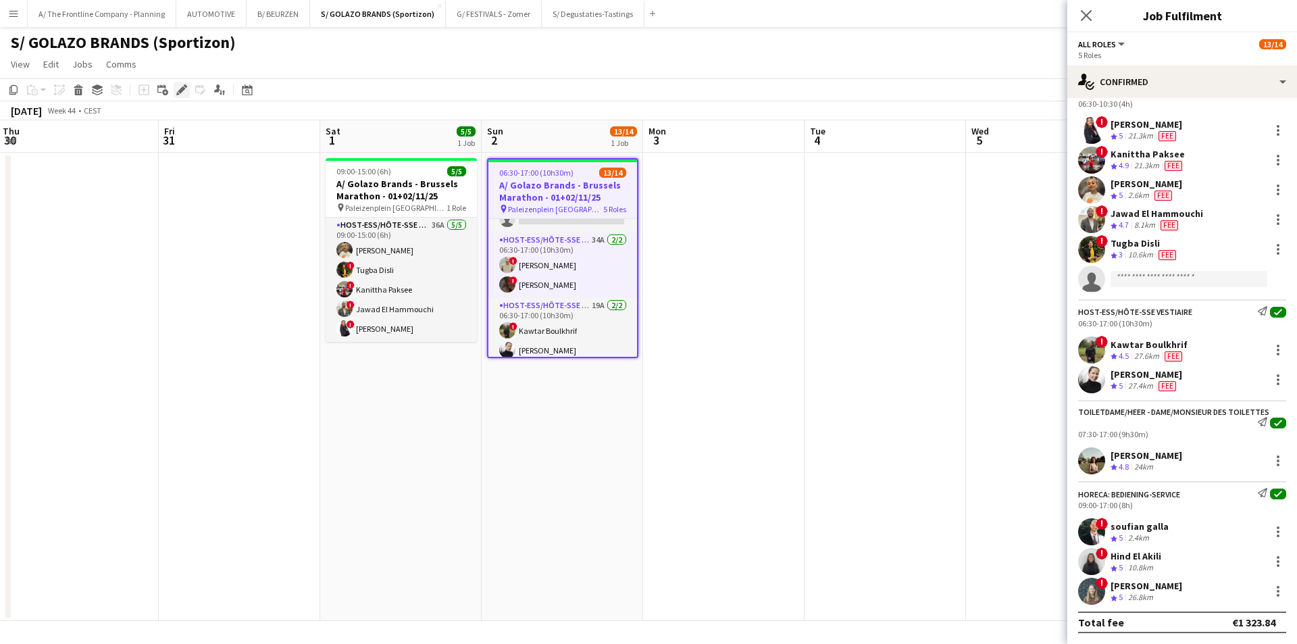
click at [182, 86] on icon "Edit" at bounding box center [181, 89] width 11 height 11
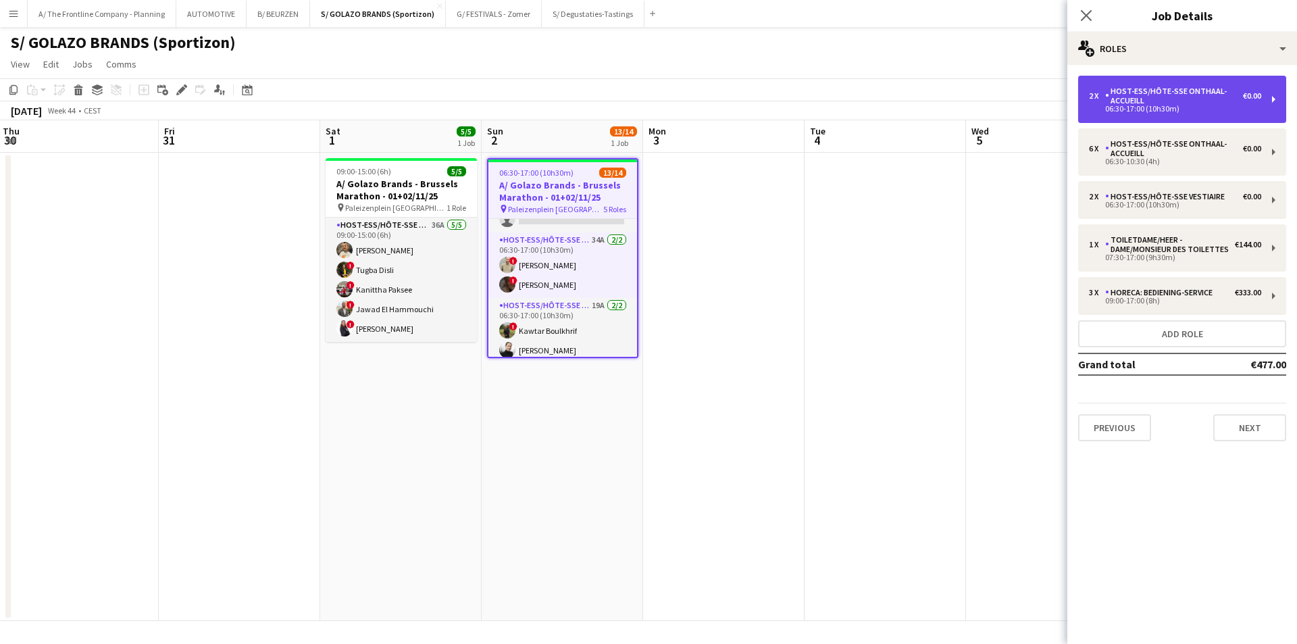
click at [1174, 89] on div "Host-ess/Hôte-sse Onthaal-Accueill" at bounding box center [1174, 95] width 138 height 19
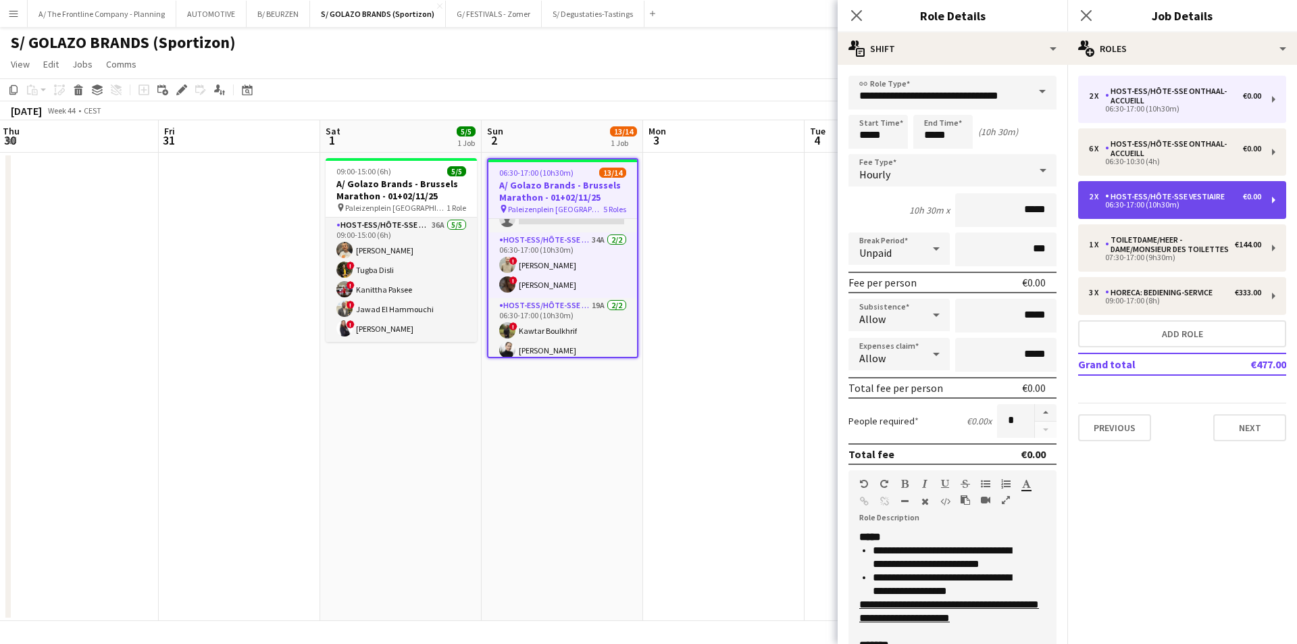
click at [1156, 201] on div "Host-ess/Hôte-sse Vestiaire" at bounding box center [1167, 196] width 125 height 9
type input "**********"
type input "****"
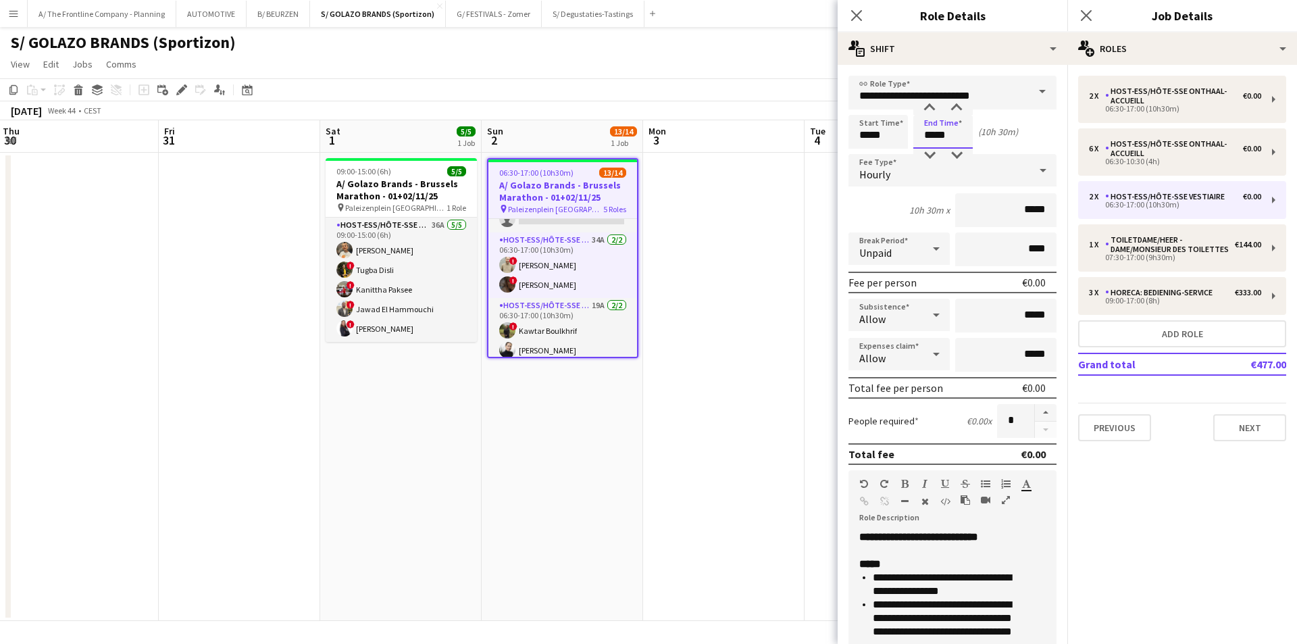
click at [928, 135] on input "*****" at bounding box center [942, 132] width 59 height 34
type input "*****"
click at [928, 153] on div at bounding box center [929, 156] width 27 height 14
click at [753, 201] on app-date-cell at bounding box center [723, 387] width 161 height 468
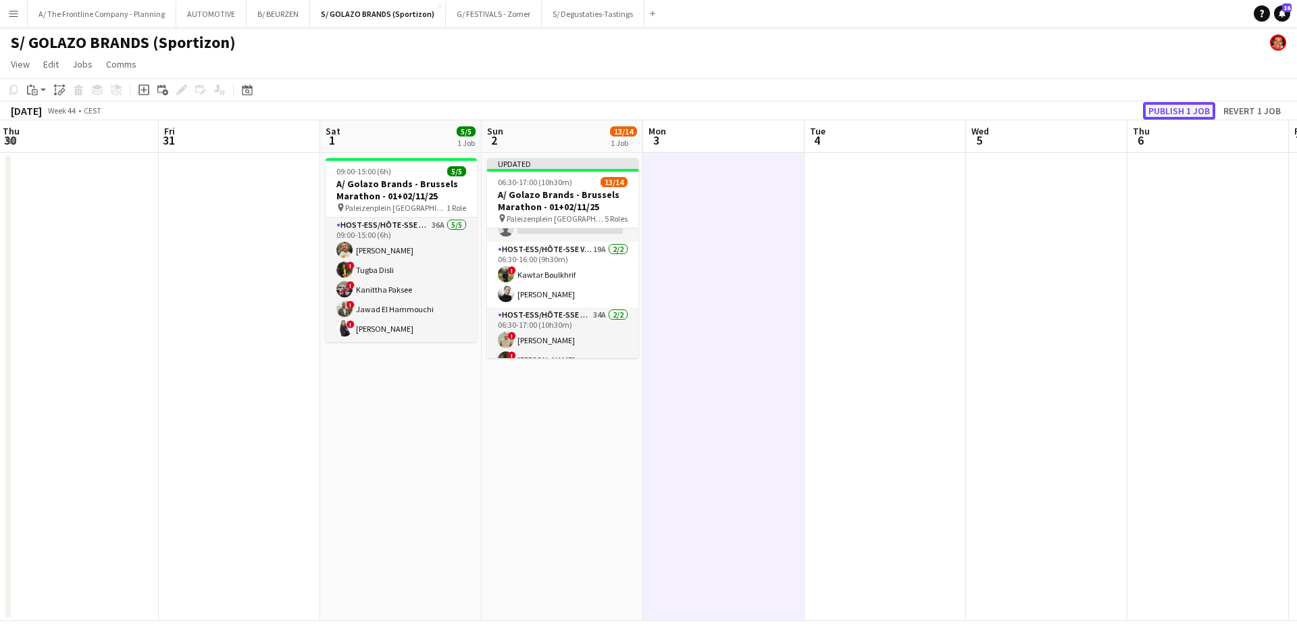
click at [1180, 114] on button "Publish 1 job" at bounding box center [1179, 111] width 72 height 18
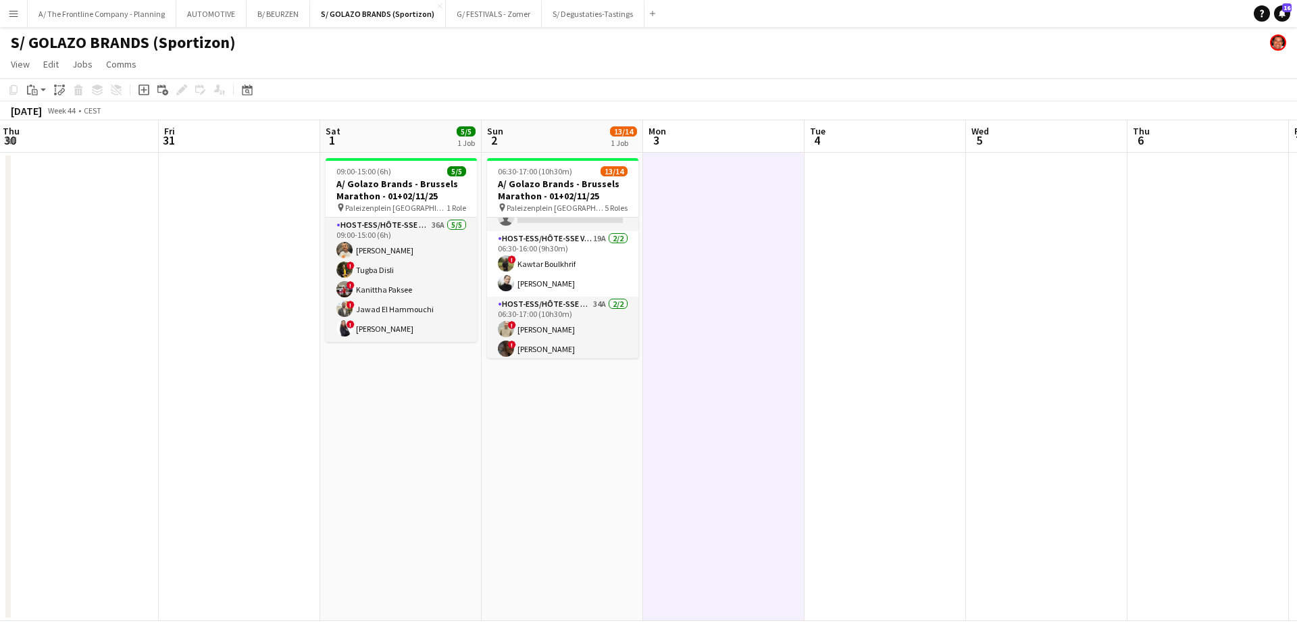
click at [132, 212] on app-date-cell at bounding box center [77, 387] width 161 height 468
